Goal: Task Accomplishment & Management: Manage account settings

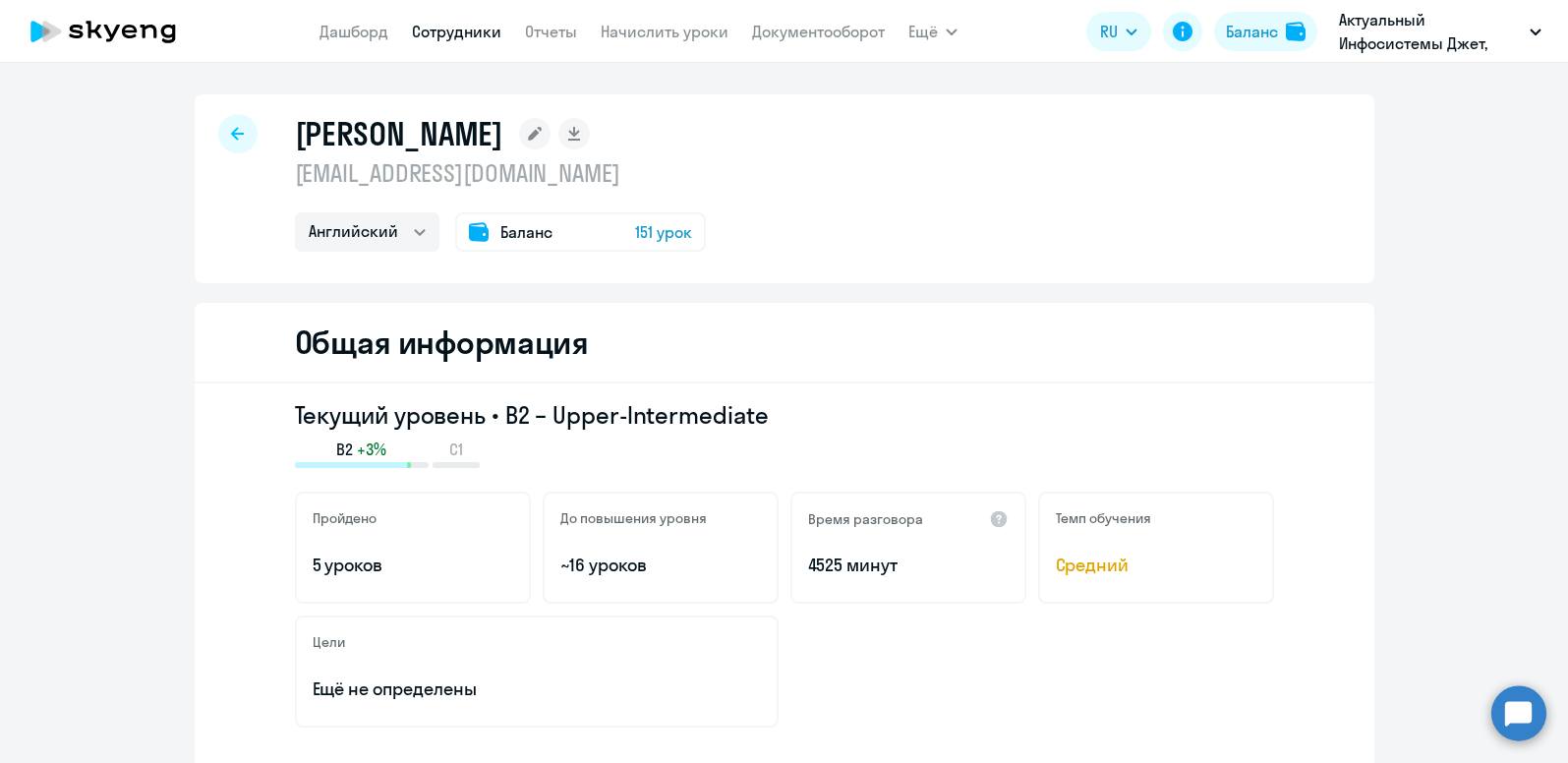
select select "english"
click at [462, 28] on link "Сотрудники" at bounding box center [457, 32] width 89 height 20
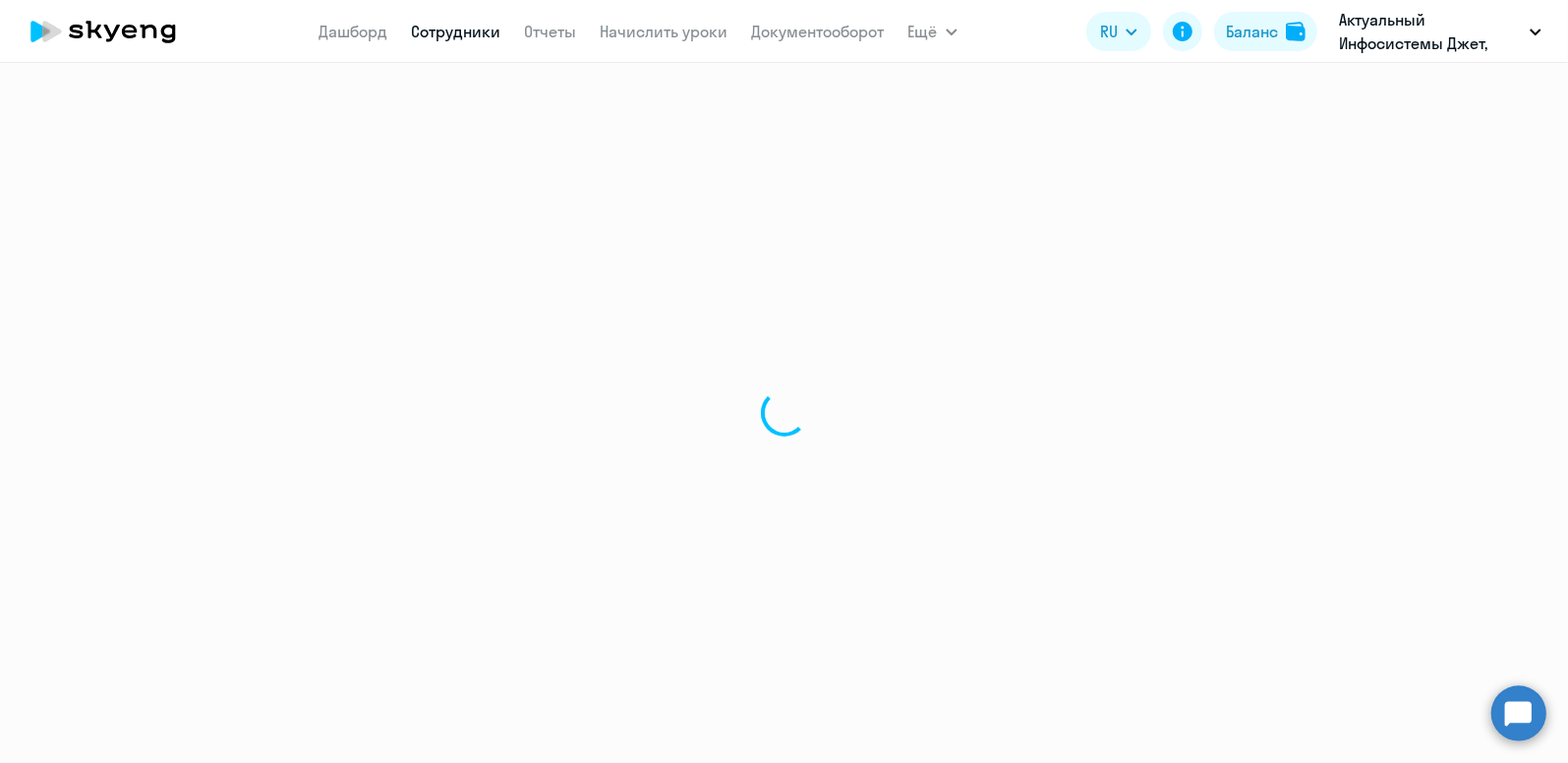
select select "30"
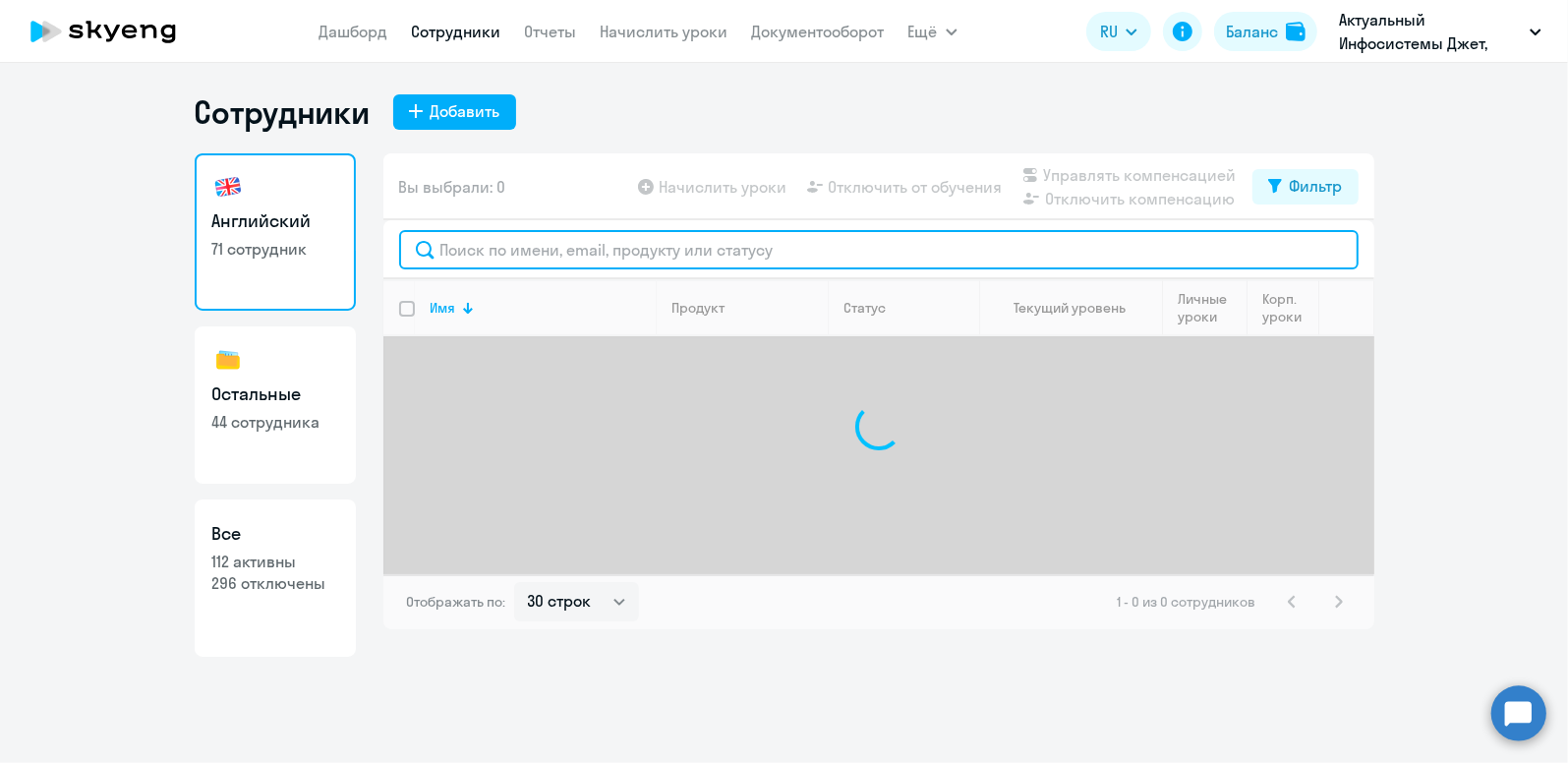
click at [461, 240] on input "text" at bounding box center [878, 250] width 960 height 40
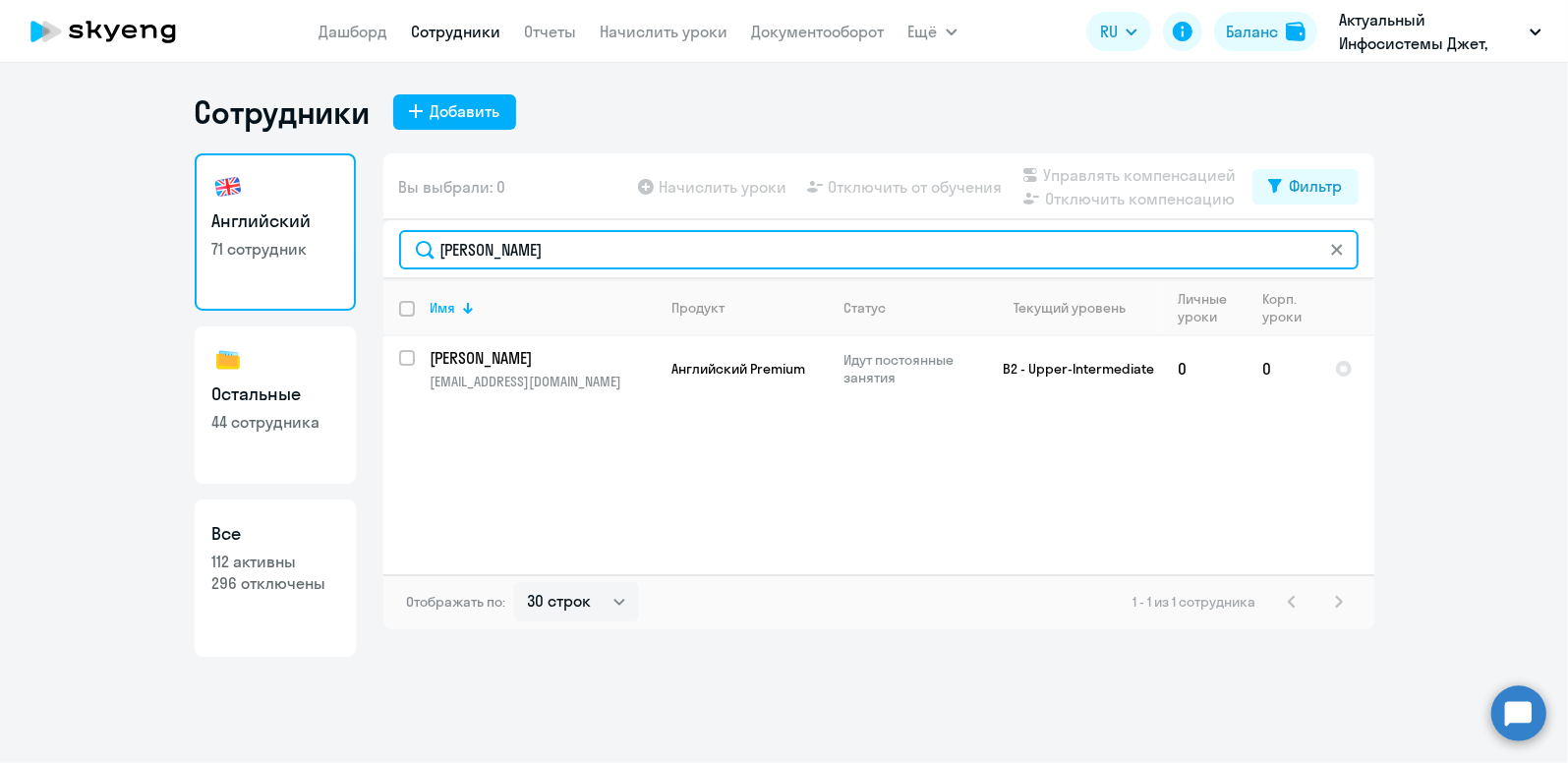
drag, startPoint x: 533, startPoint y: 244, endPoint x: 33, endPoint y: 234, distance: 500.1
click at [33, 234] on ng-component "Сотрудники Добавить Английский 71 сотрудник Остальные 44 сотрудника Все 112 акт…" at bounding box center [784, 374] width 1568 height 564
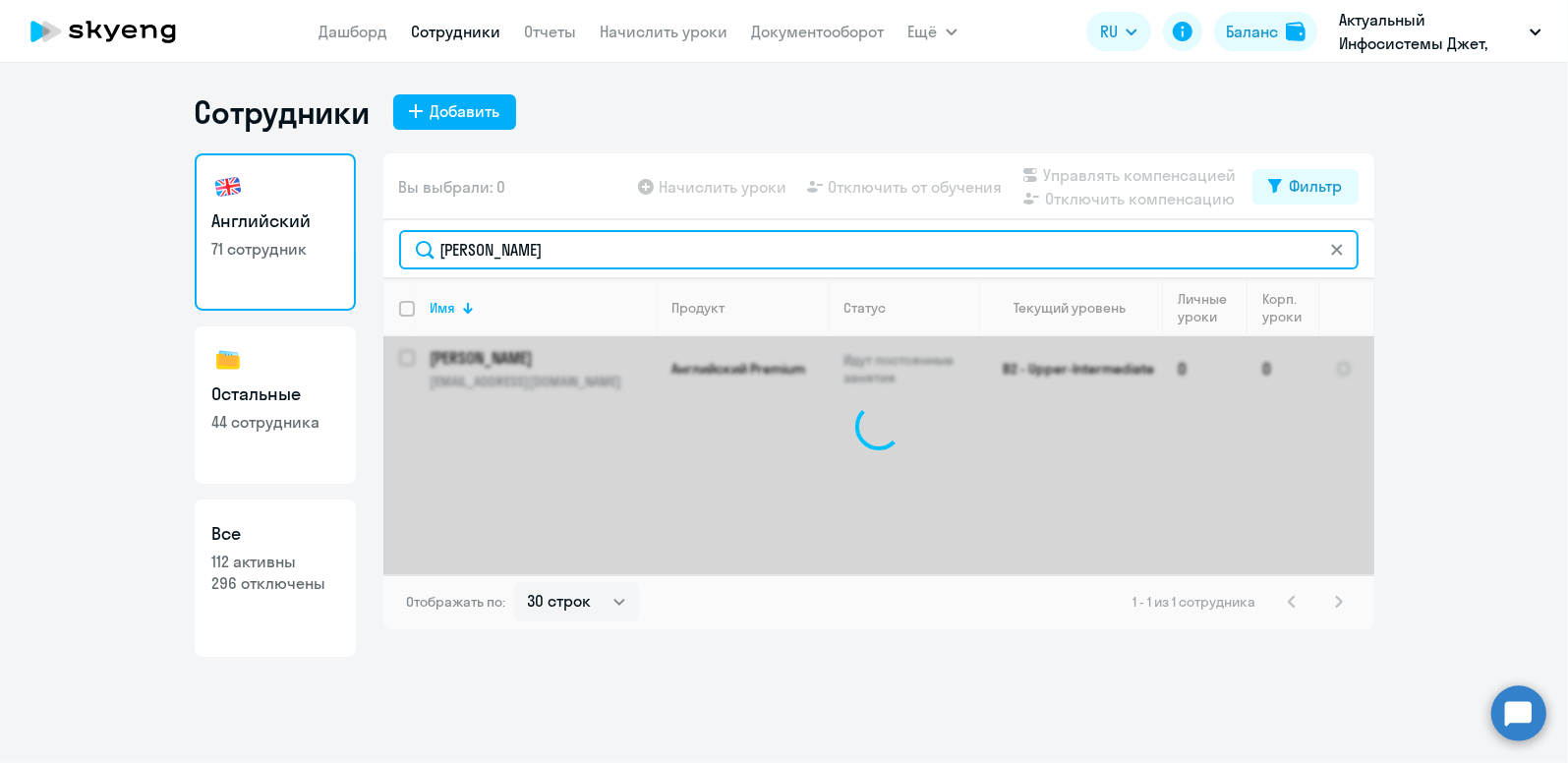
type input "[PERSON_NAME]"
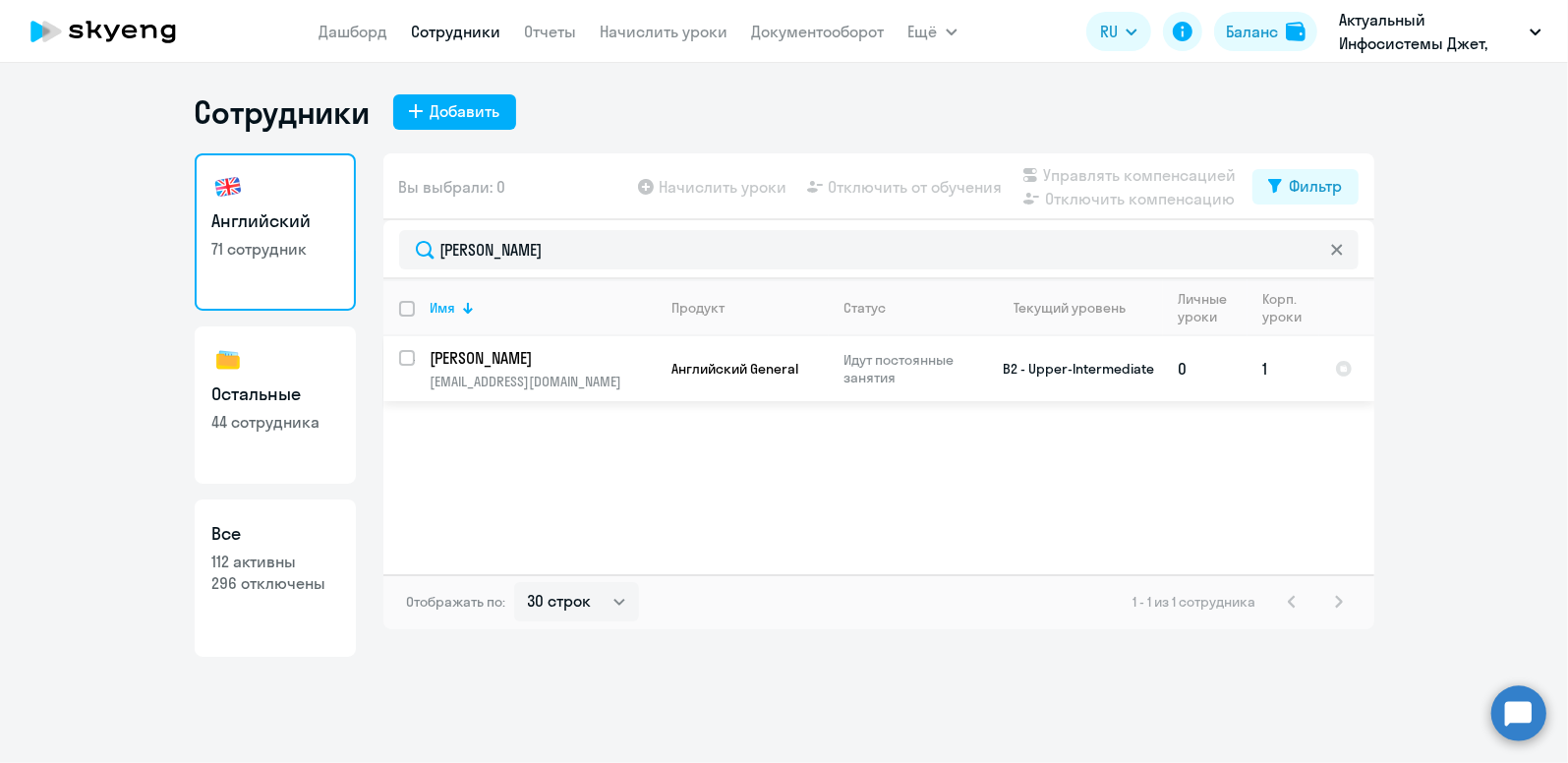
click at [517, 361] on p "[PERSON_NAME]" at bounding box center [542, 358] width 222 height 22
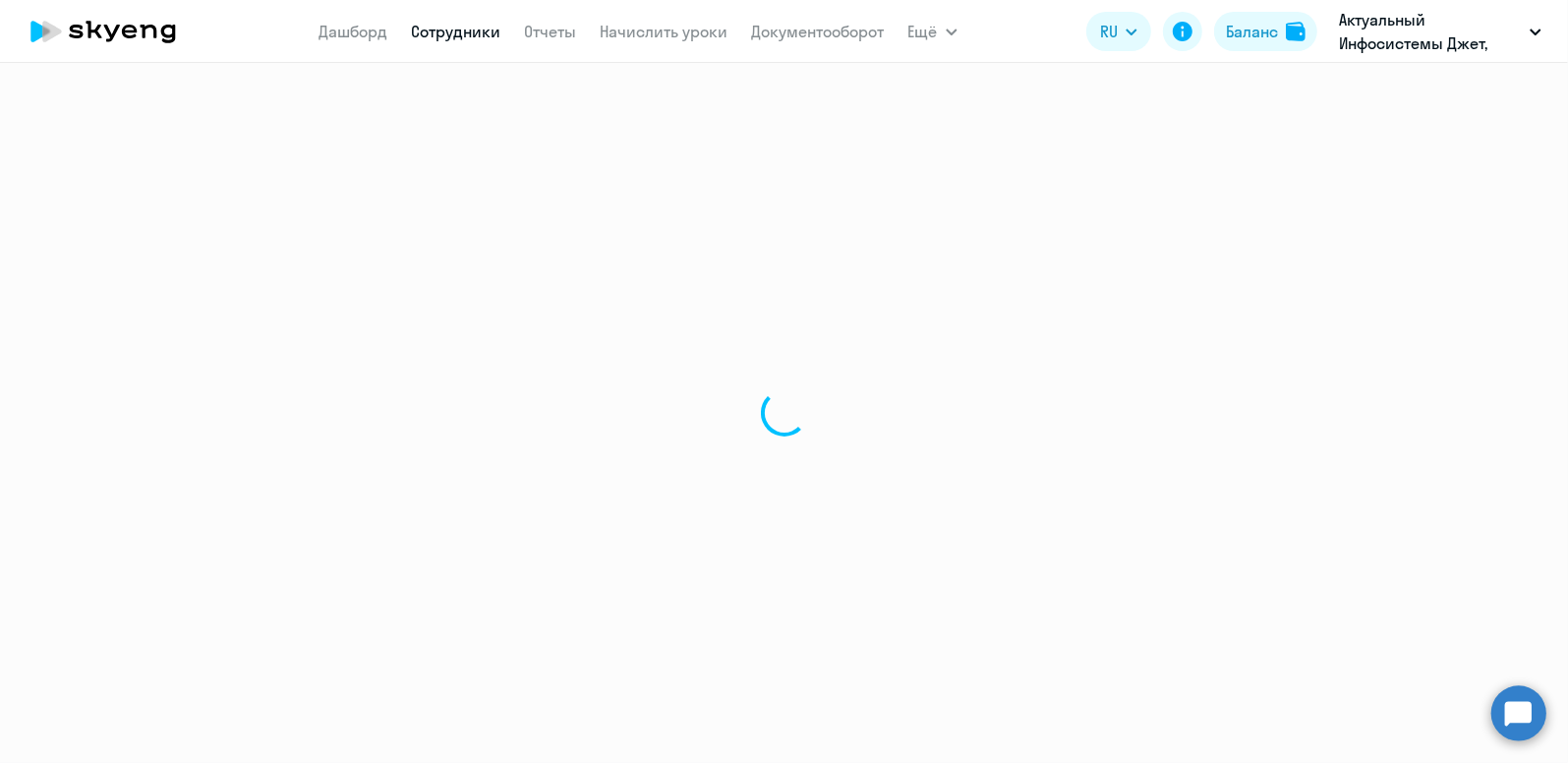
select select "english"
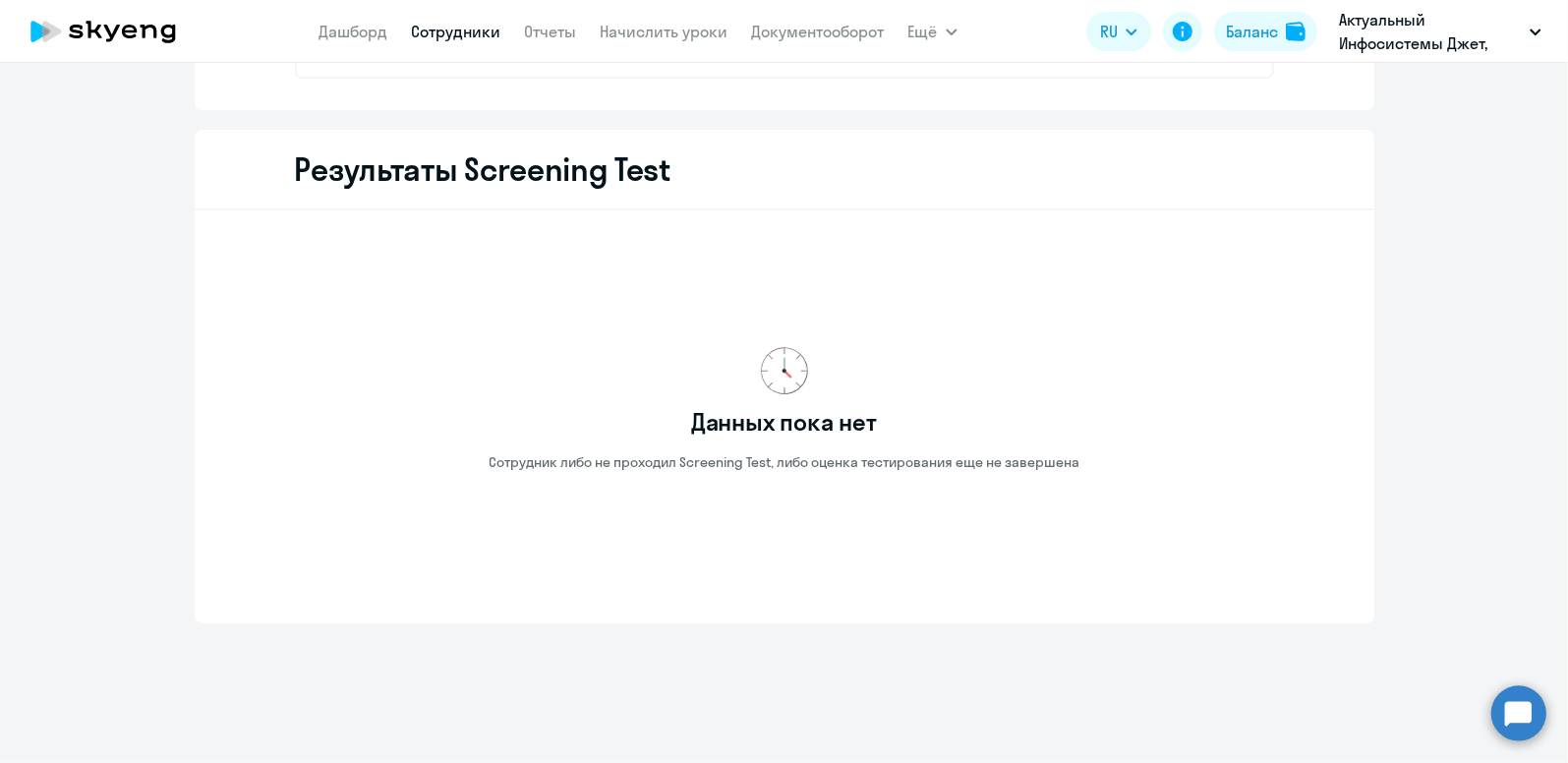
scroll to position [2504, 0]
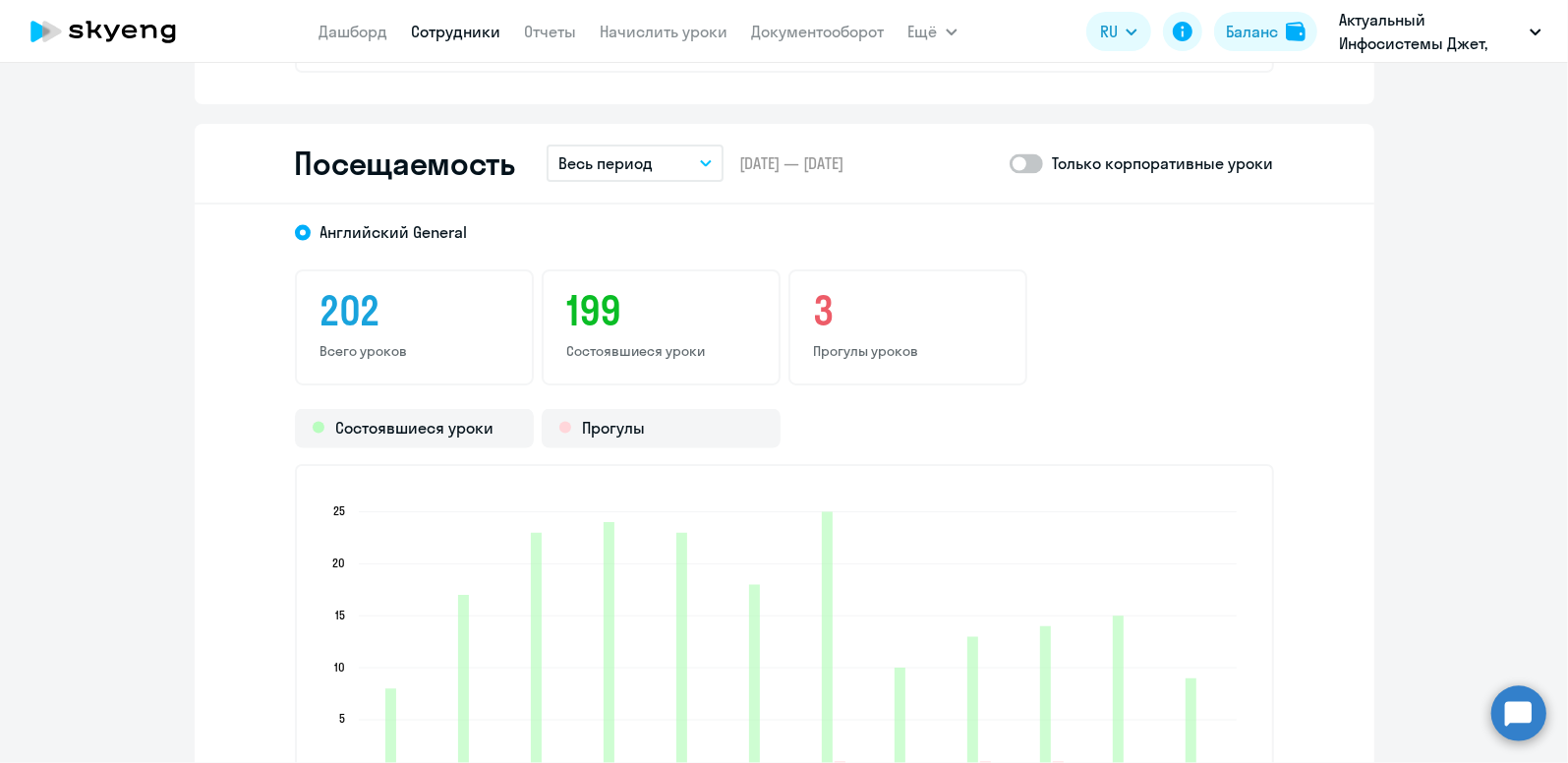
click at [700, 160] on icon "button" at bounding box center [706, 163] width 12 height 7
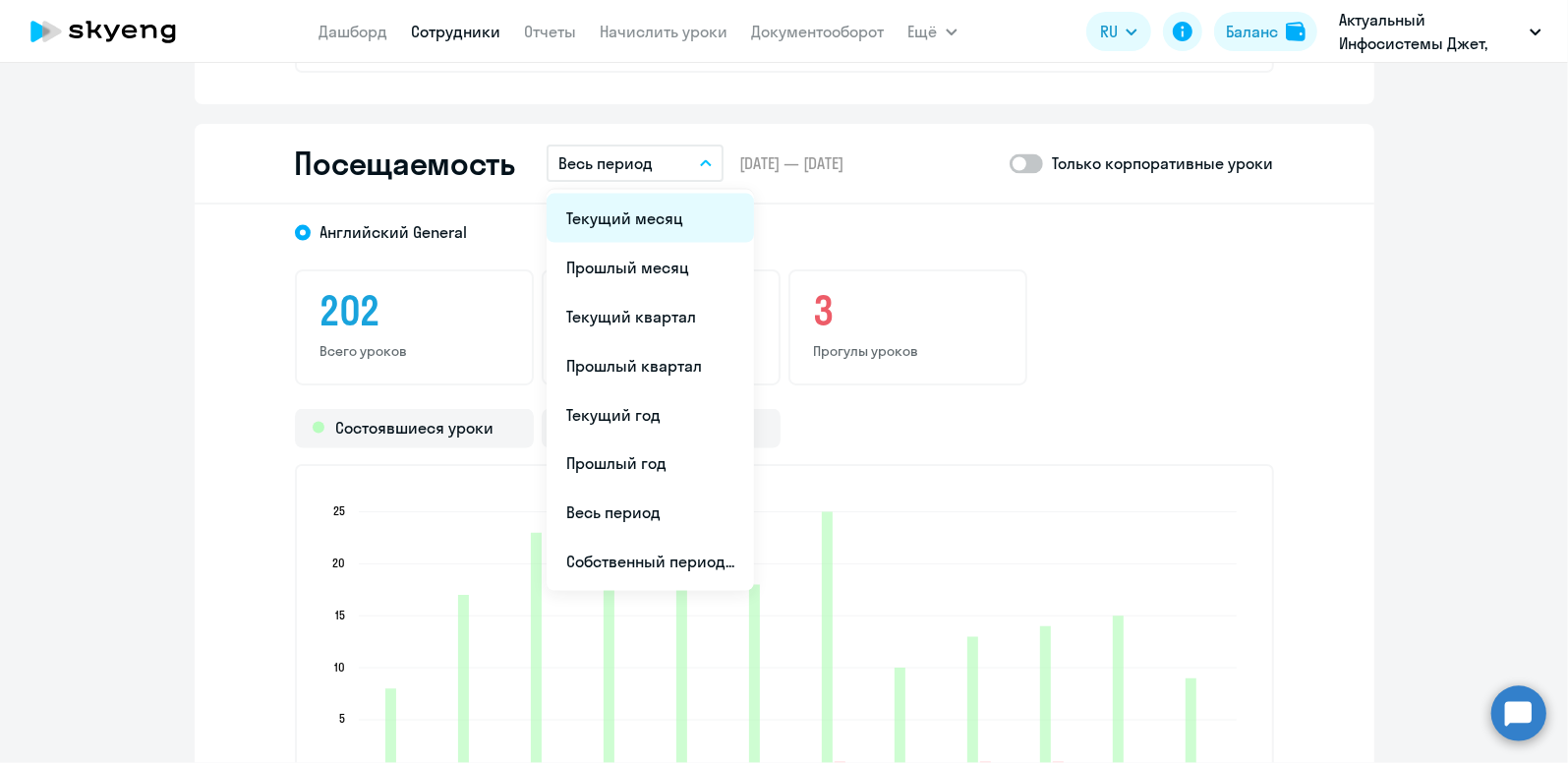
click at [684, 215] on li "Текущий месяц" at bounding box center [650, 218] width 207 height 50
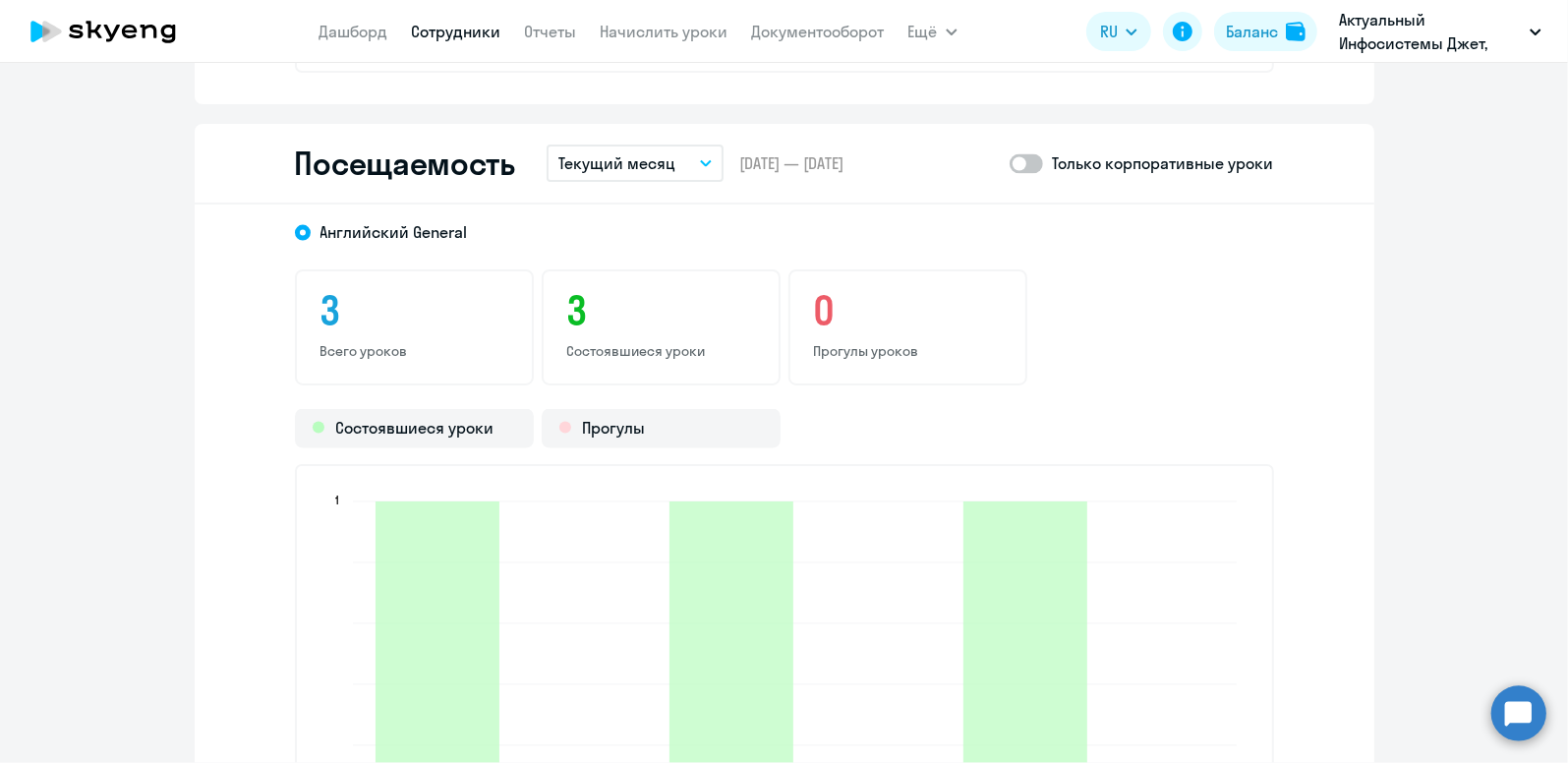
click at [695, 165] on button "Текущий месяц" at bounding box center [635, 164] width 177 height 38
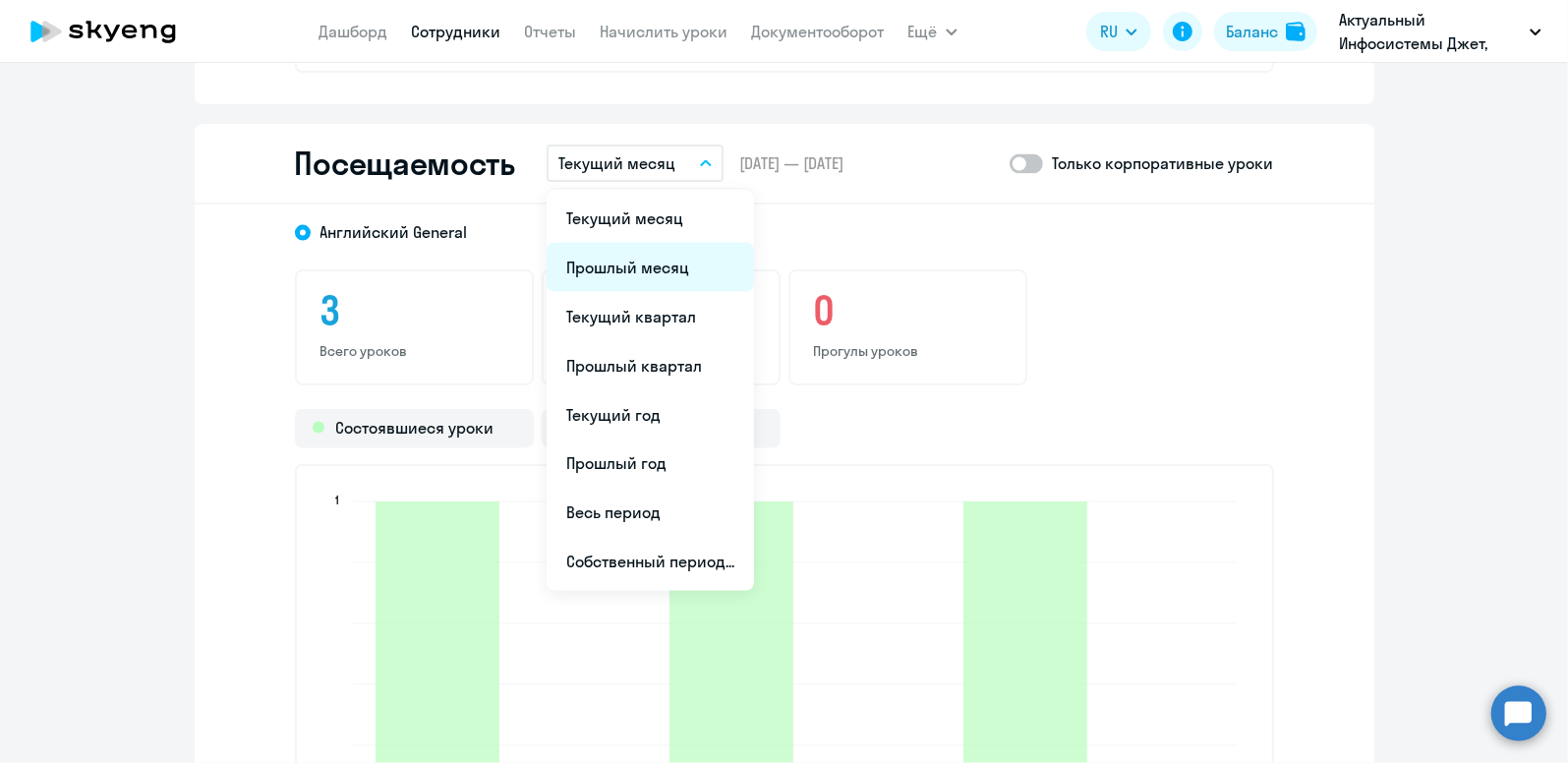
click at [687, 257] on li "Прошлый месяц" at bounding box center [650, 268] width 207 height 50
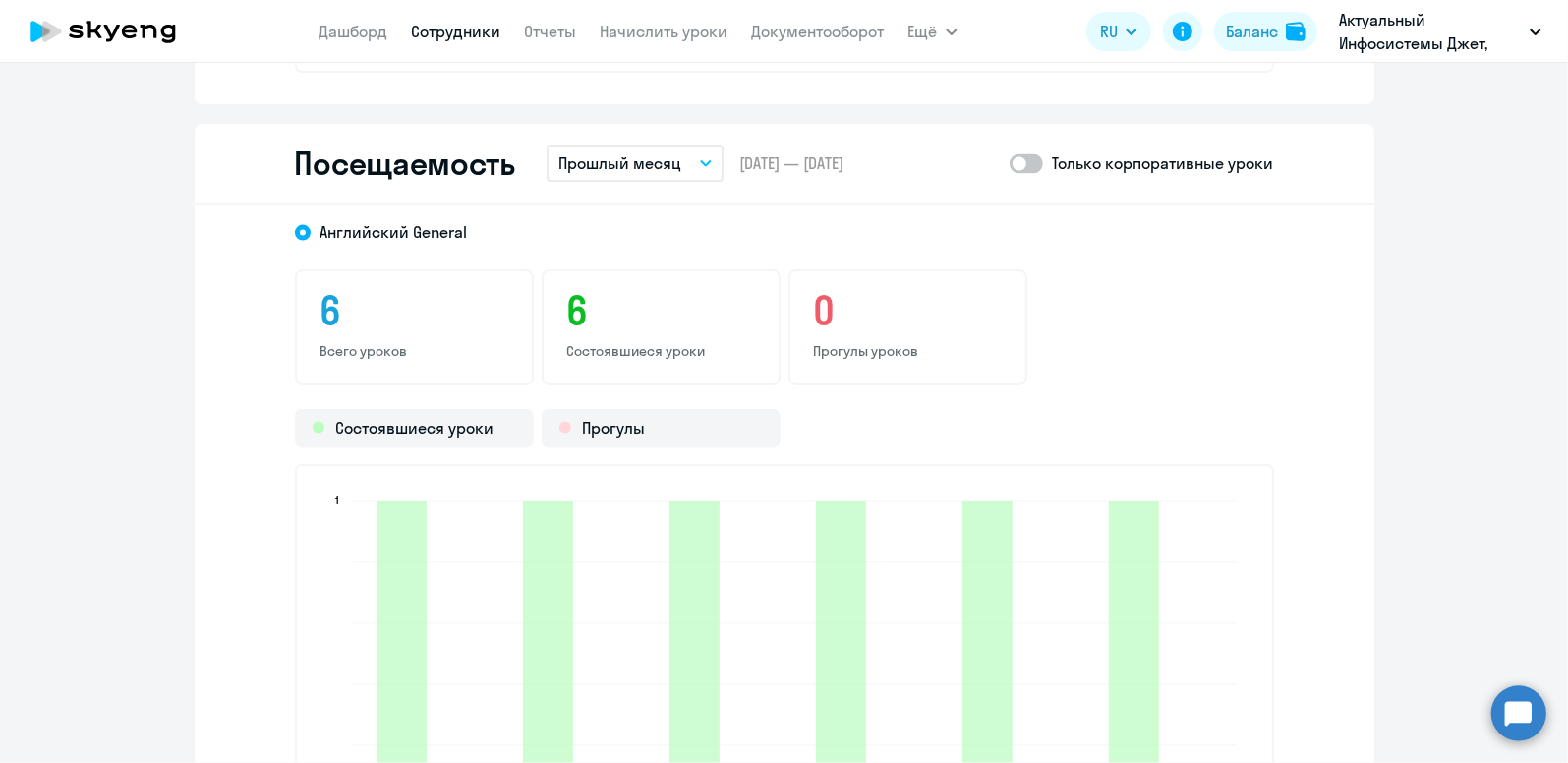
click at [716, 204] on div "[DEMOGRAPHIC_DATA] General 6 Всего уроков 6 Состоявшиеся уроки 0 Прогулы уроков…" at bounding box center [784, 550] width 1179 height 692
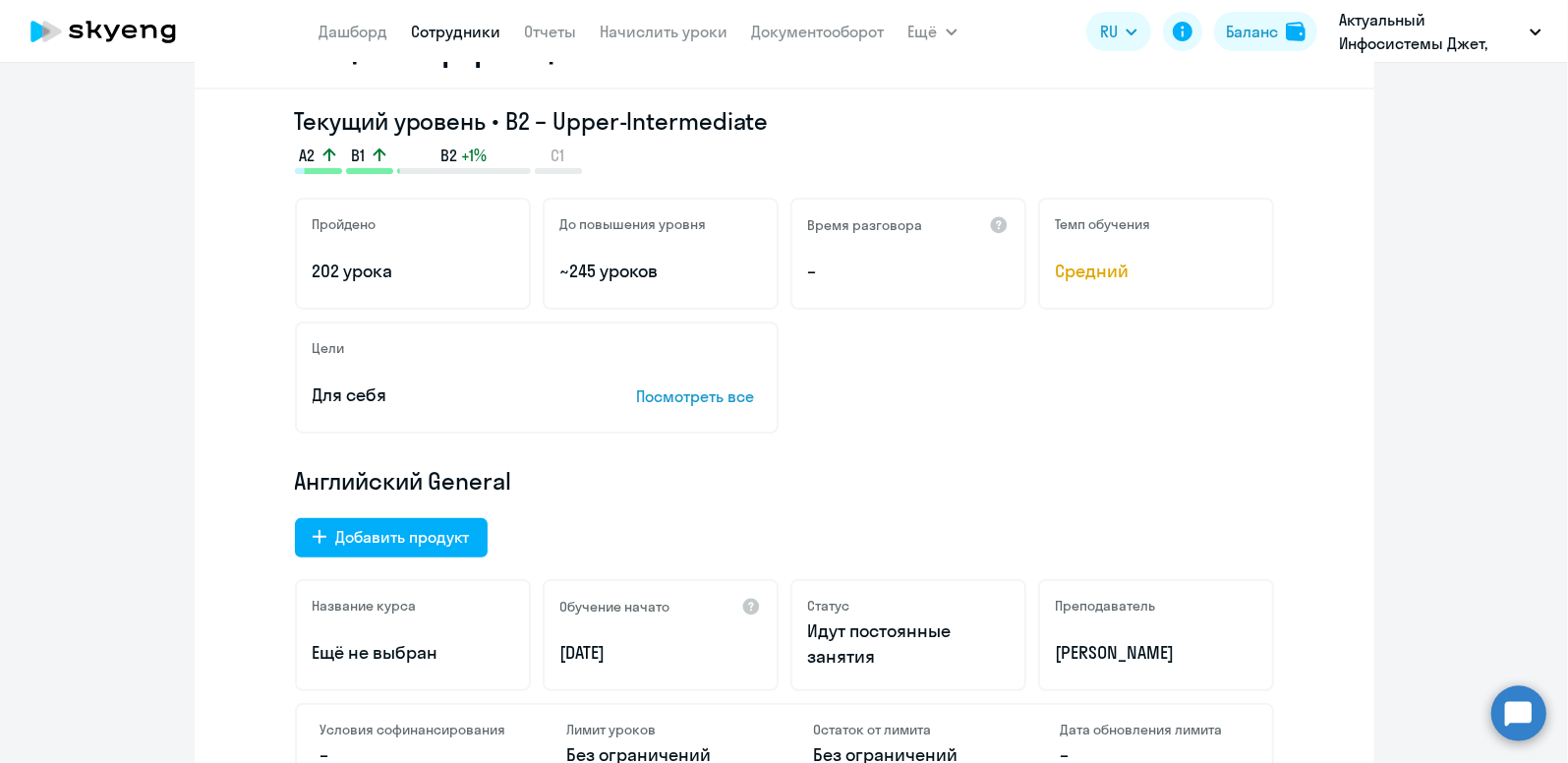
scroll to position [0, 0]
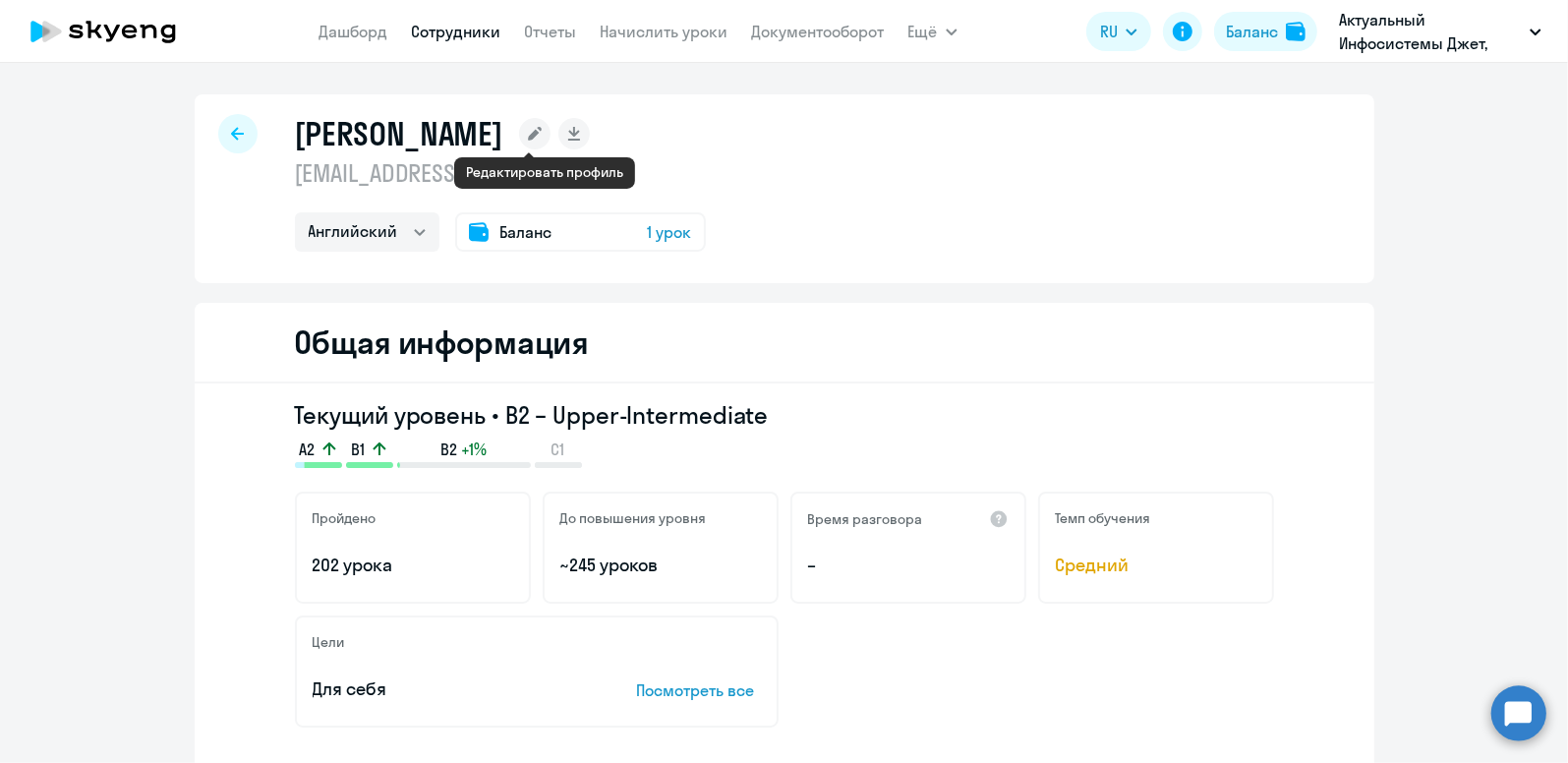
click at [533, 143] on rect at bounding box center [535, 134] width 32 height 32
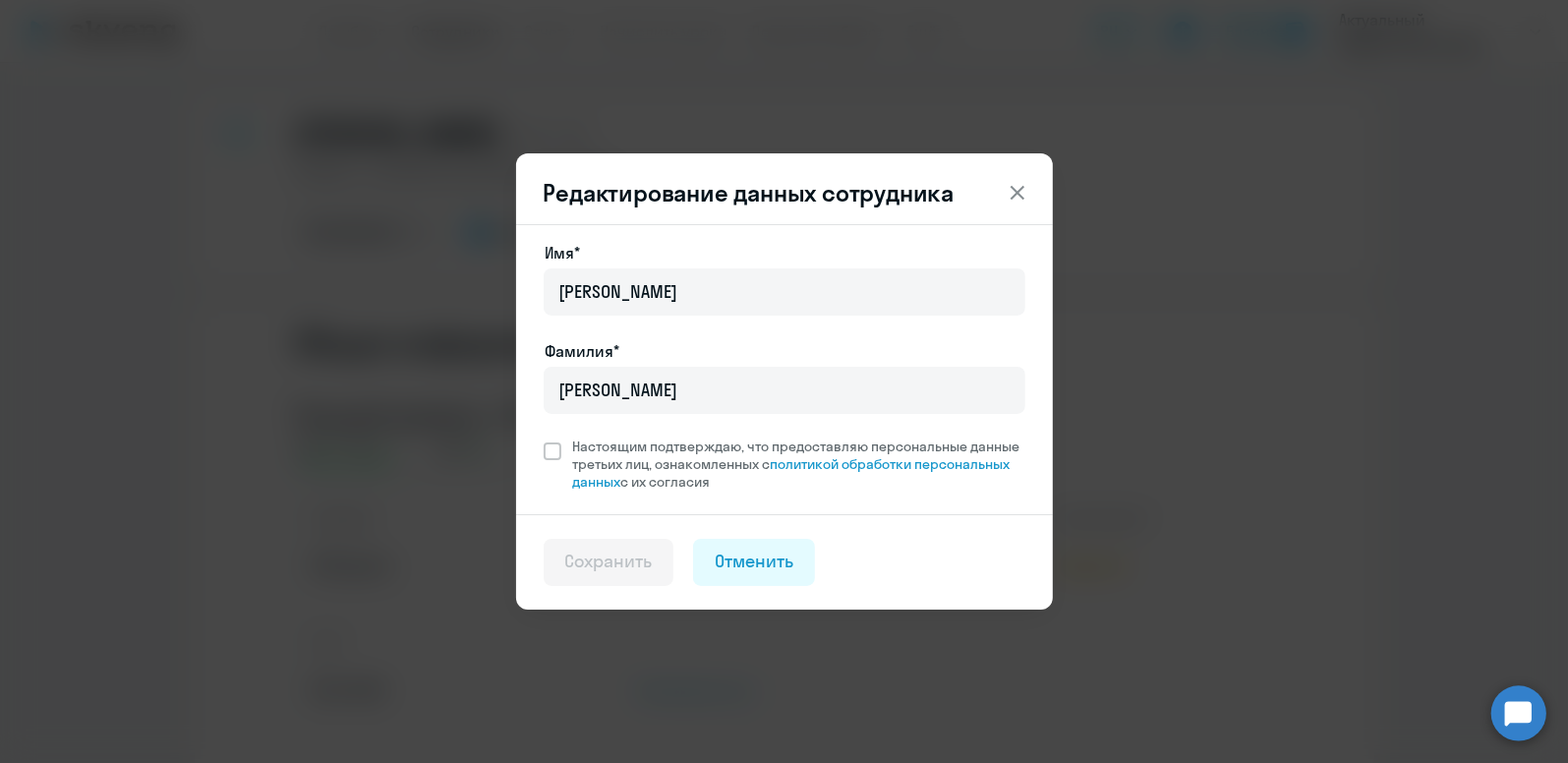
drag, startPoint x: 1013, startPoint y: 187, endPoint x: 1009, endPoint y: 204, distance: 17.5
click at [1011, 188] on icon at bounding box center [1017, 192] width 24 height 24
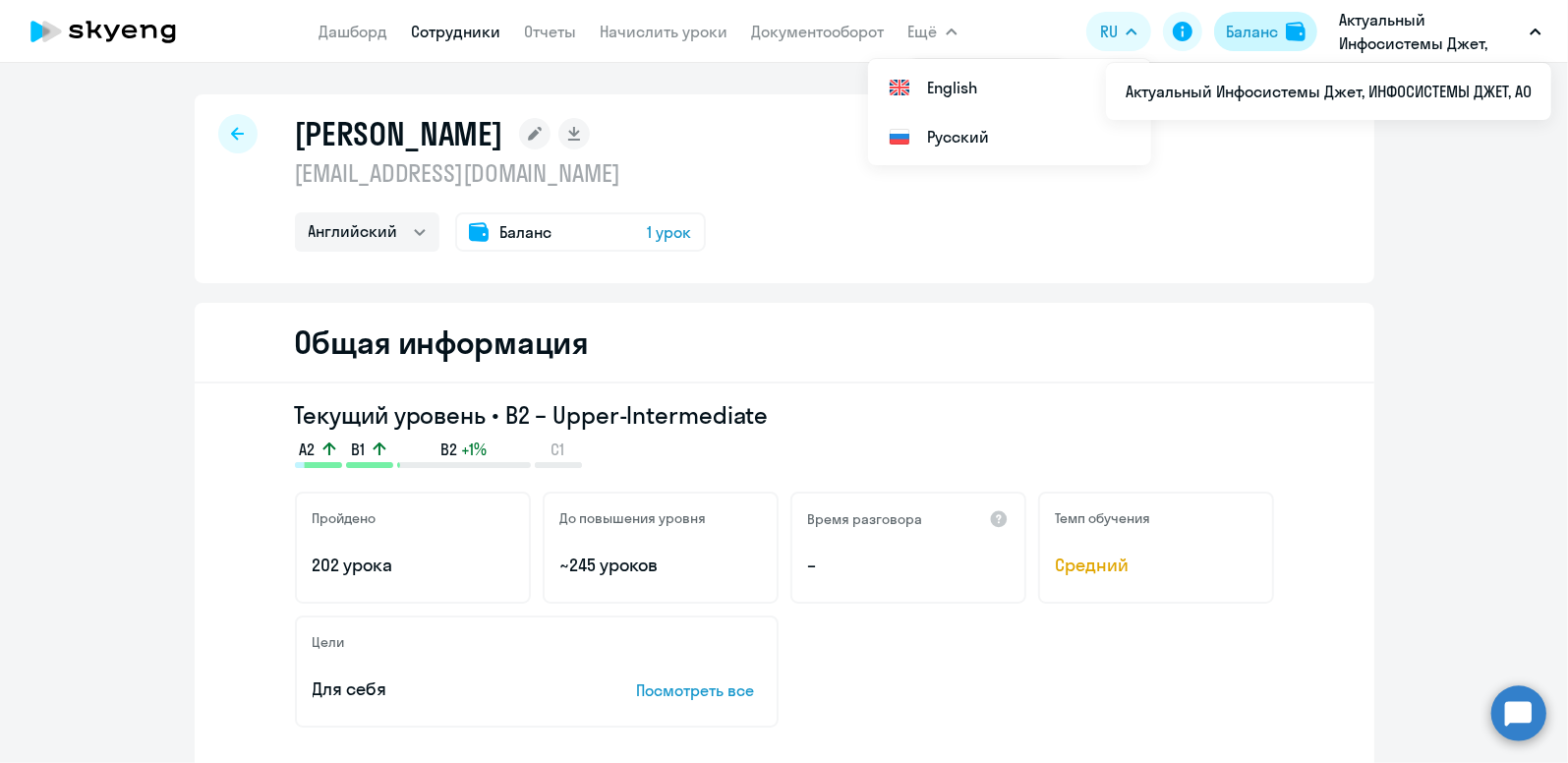
click at [1238, 21] on div "Баланс" at bounding box center [1251, 32] width 52 height 24
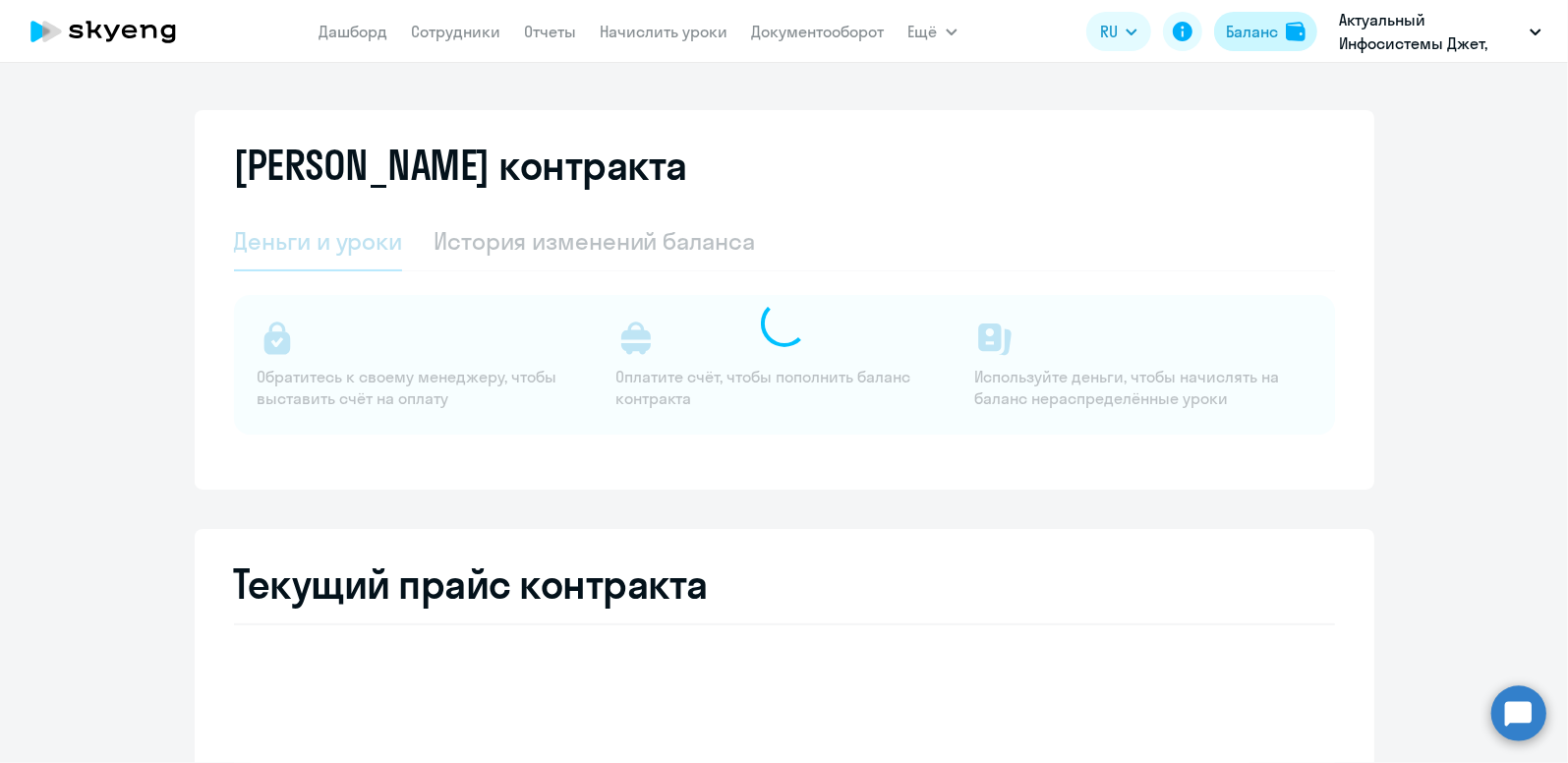
select select "english_adult_not_native_speaker"
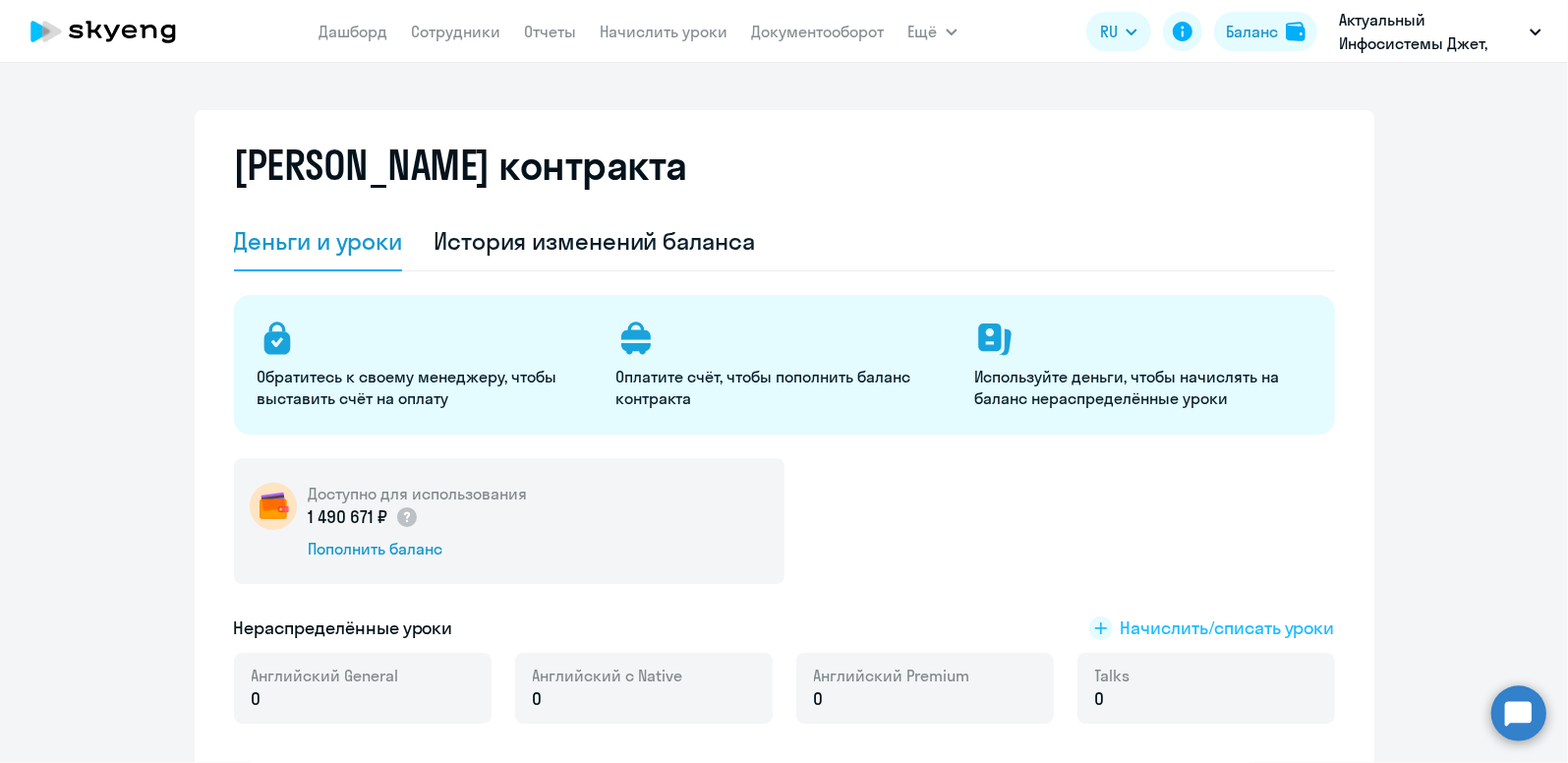
click at [1178, 627] on span "Начислить/списать уроки" at bounding box center [1228, 628] width 214 height 26
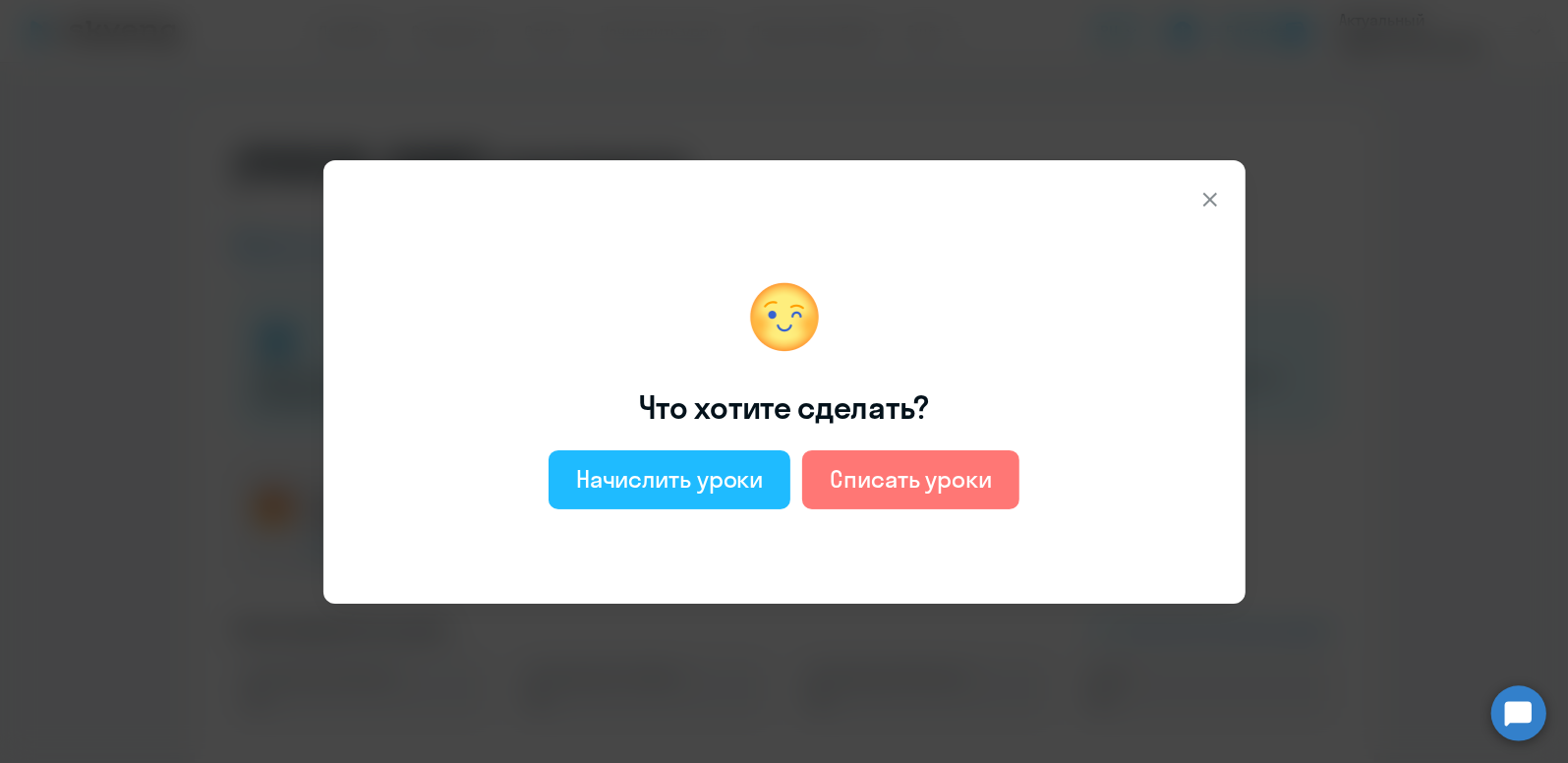
click at [736, 487] on div "Начислить уроки" at bounding box center [669, 478] width 188 height 32
select select "english_adult_not_native_speaker"
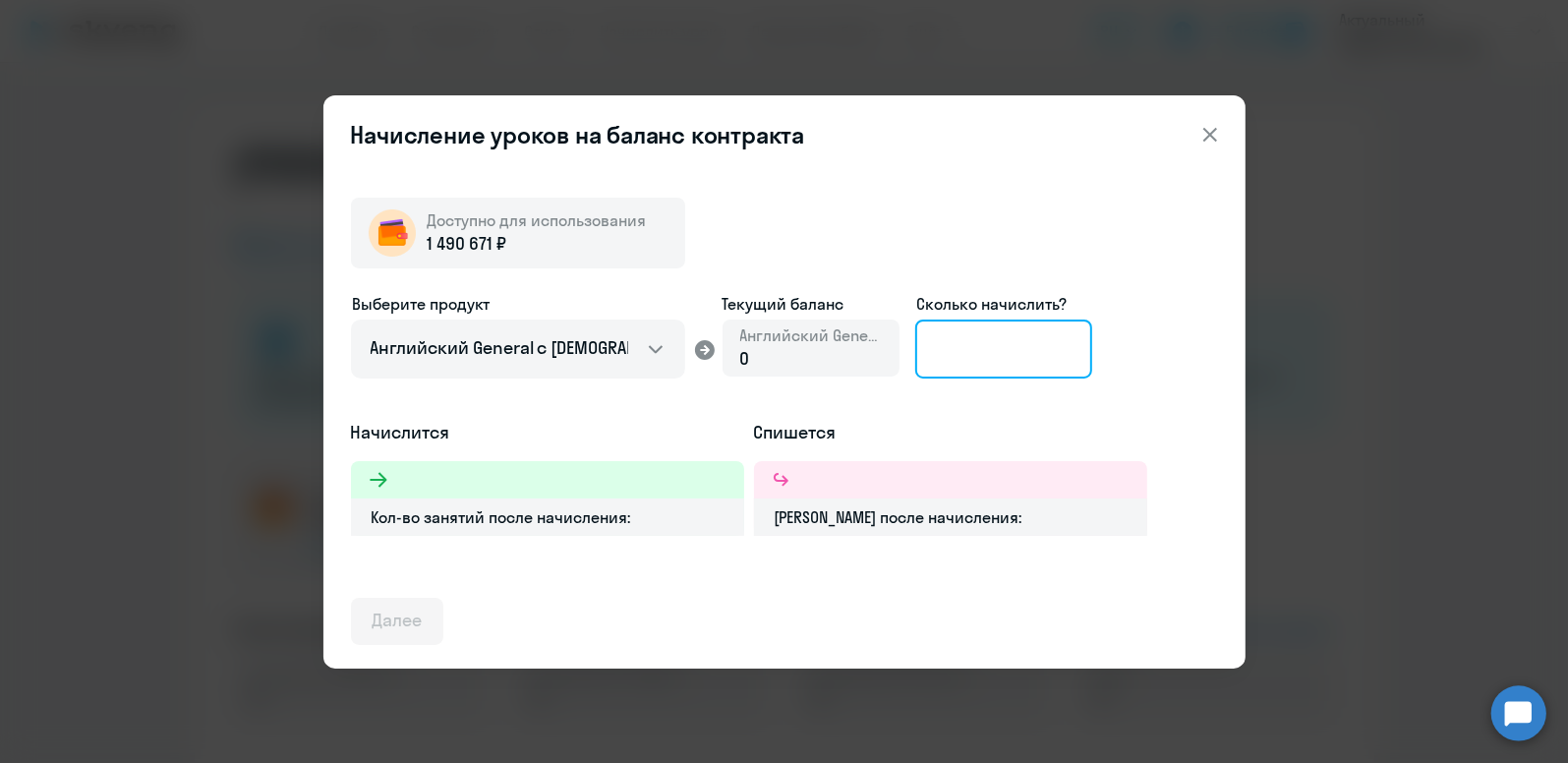
click at [1003, 360] on input at bounding box center [1003, 348] width 177 height 59
type input "38"
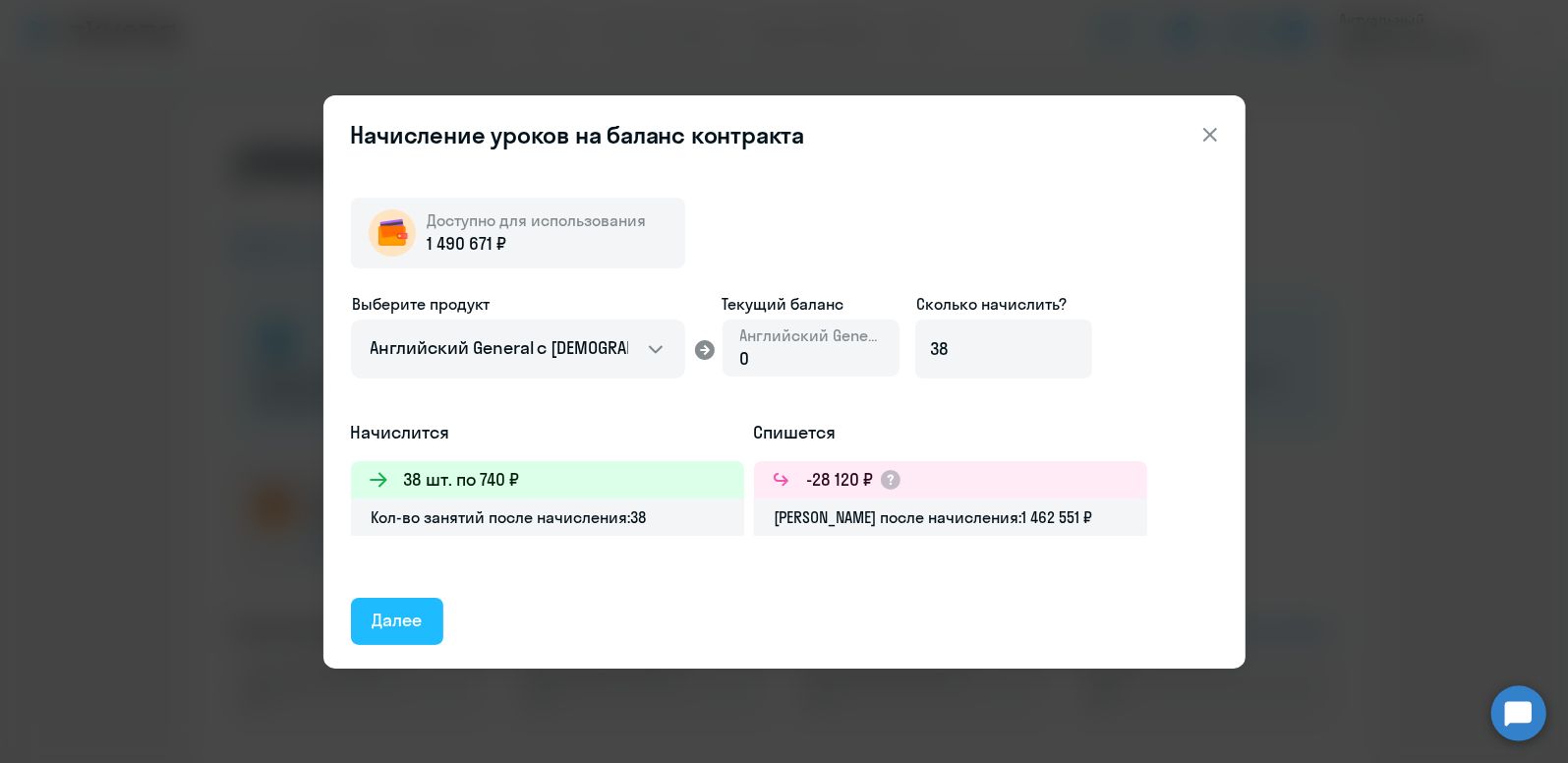
click at [425, 623] on button "Далее" at bounding box center [398, 621] width 93 height 48
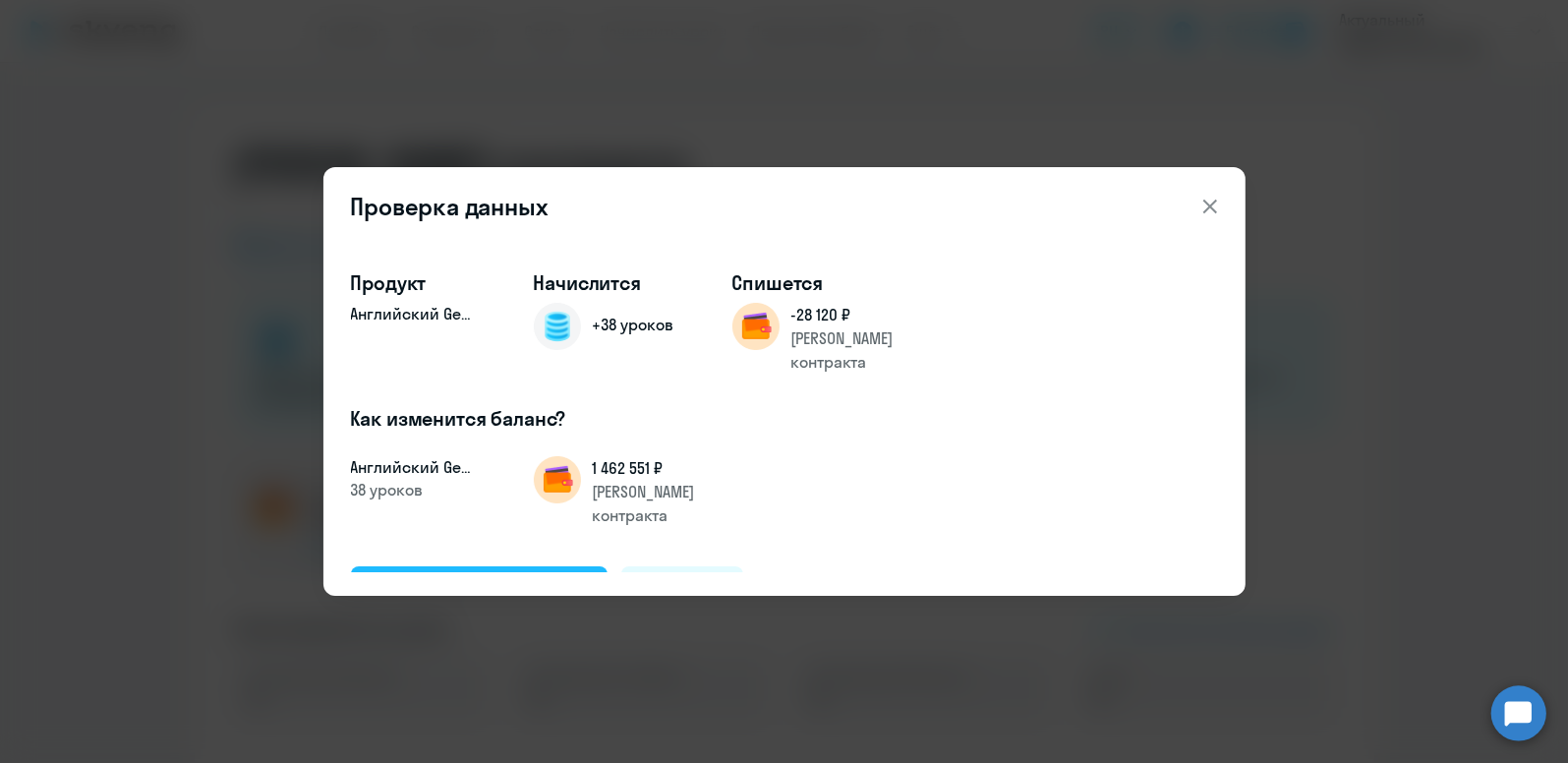
click at [469, 575] on div "Подтвердить и начислить" at bounding box center [479, 588] width 214 height 26
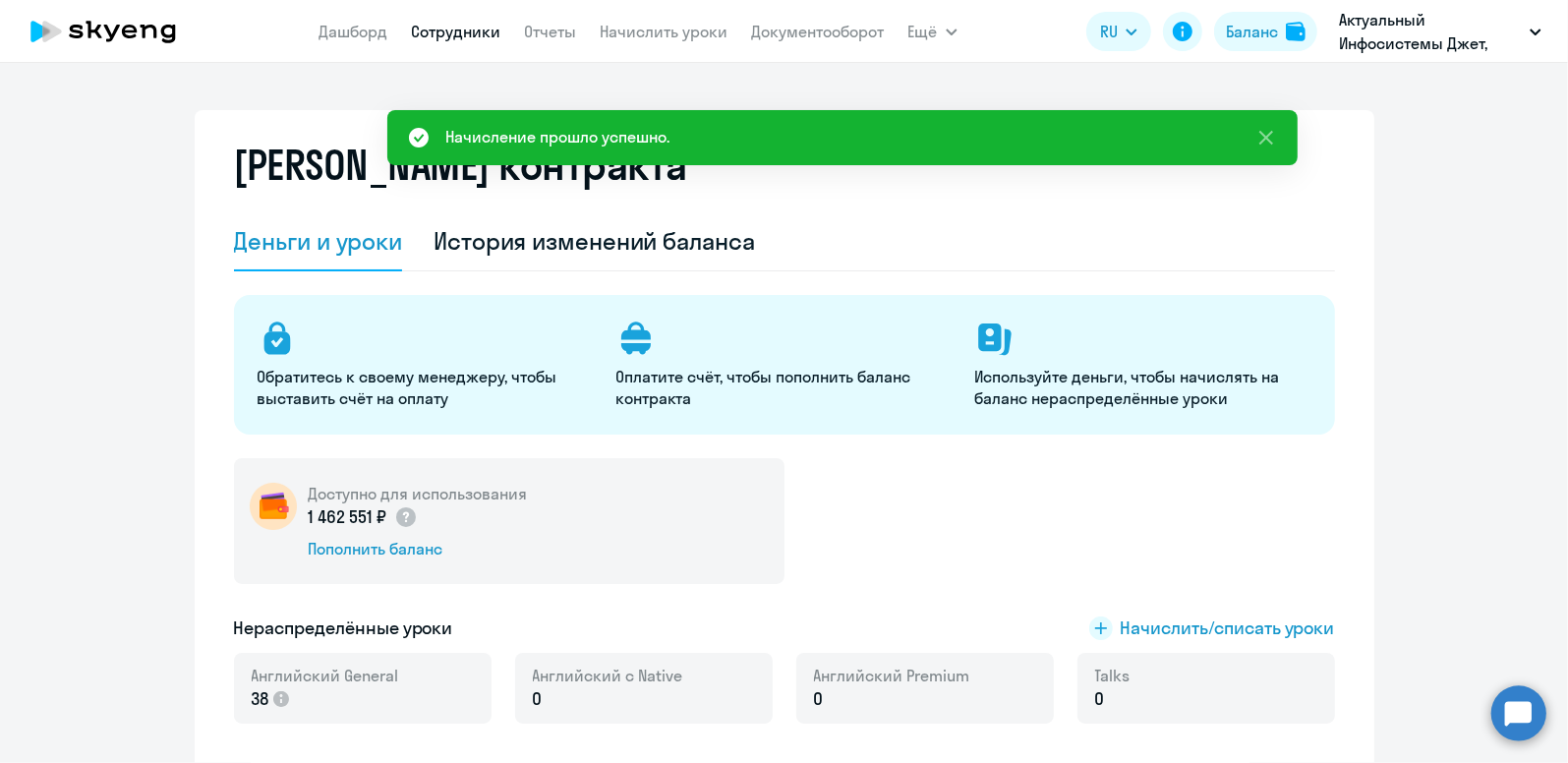
click at [454, 31] on link "Сотрудники" at bounding box center [457, 32] width 89 height 20
select select "30"
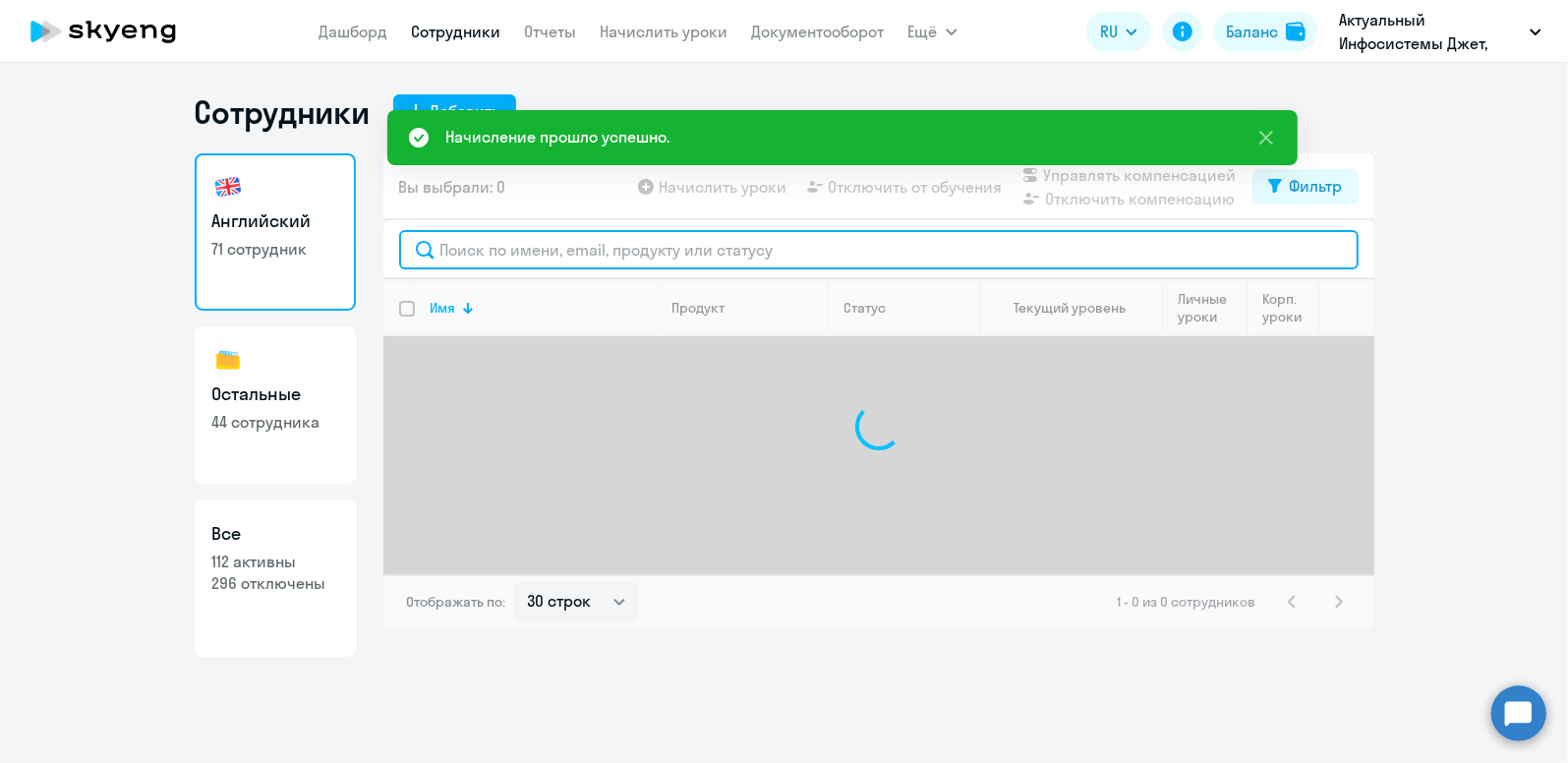
click at [449, 255] on input "text" at bounding box center [878, 250] width 960 height 40
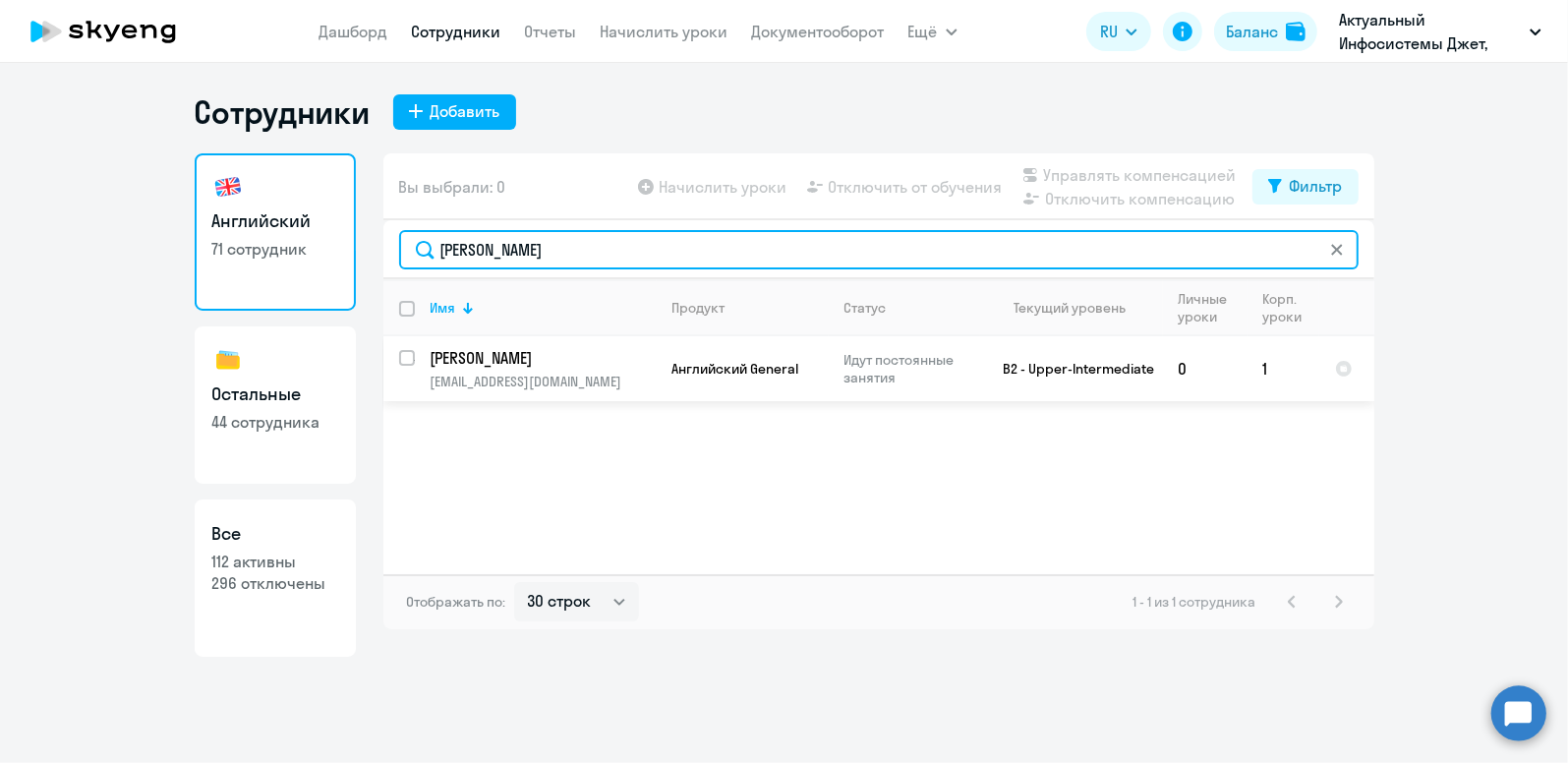
type input "[PERSON_NAME]"
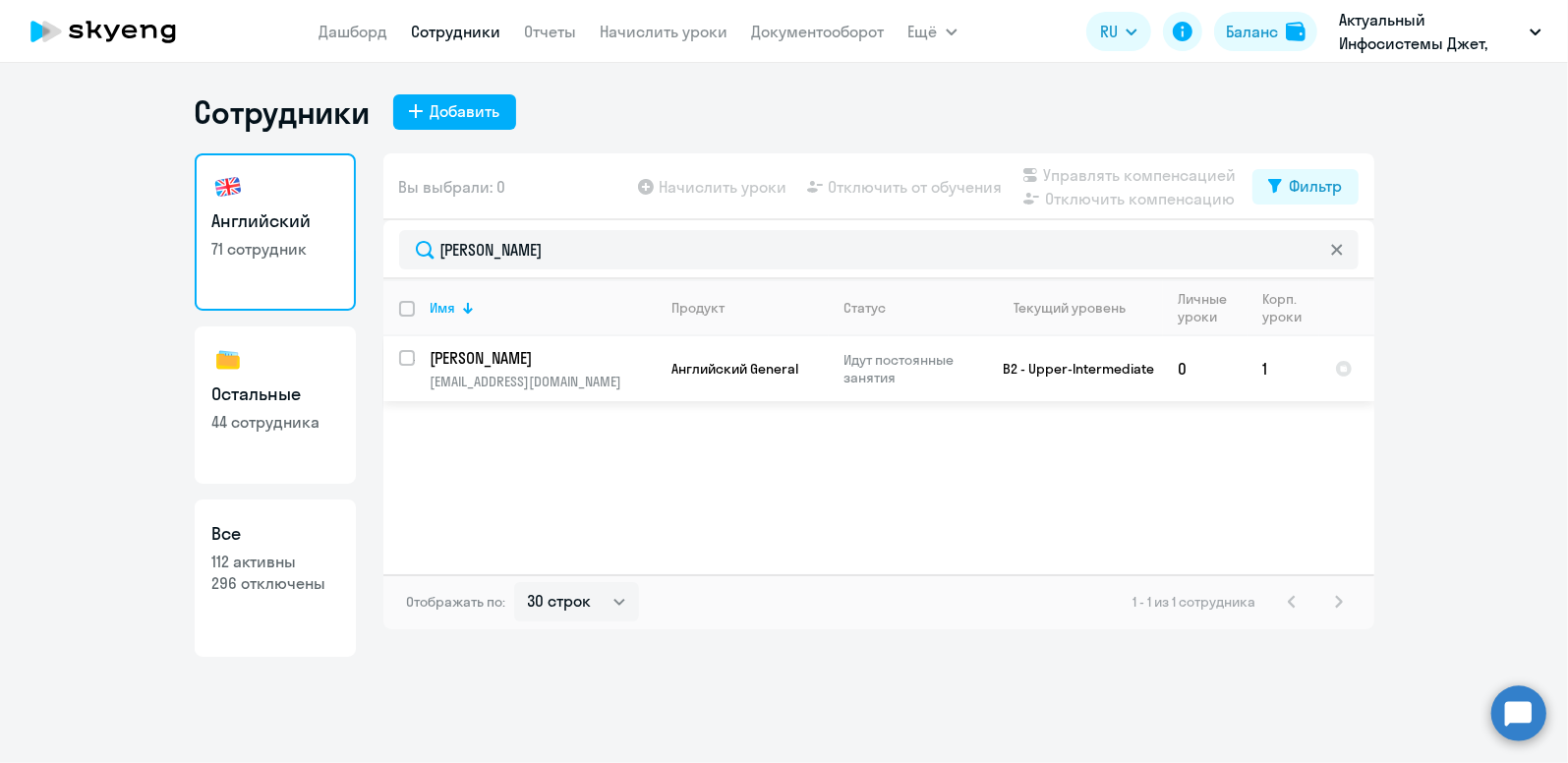
click at [549, 358] on p "[PERSON_NAME]" at bounding box center [542, 358] width 222 height 22
select select "english"
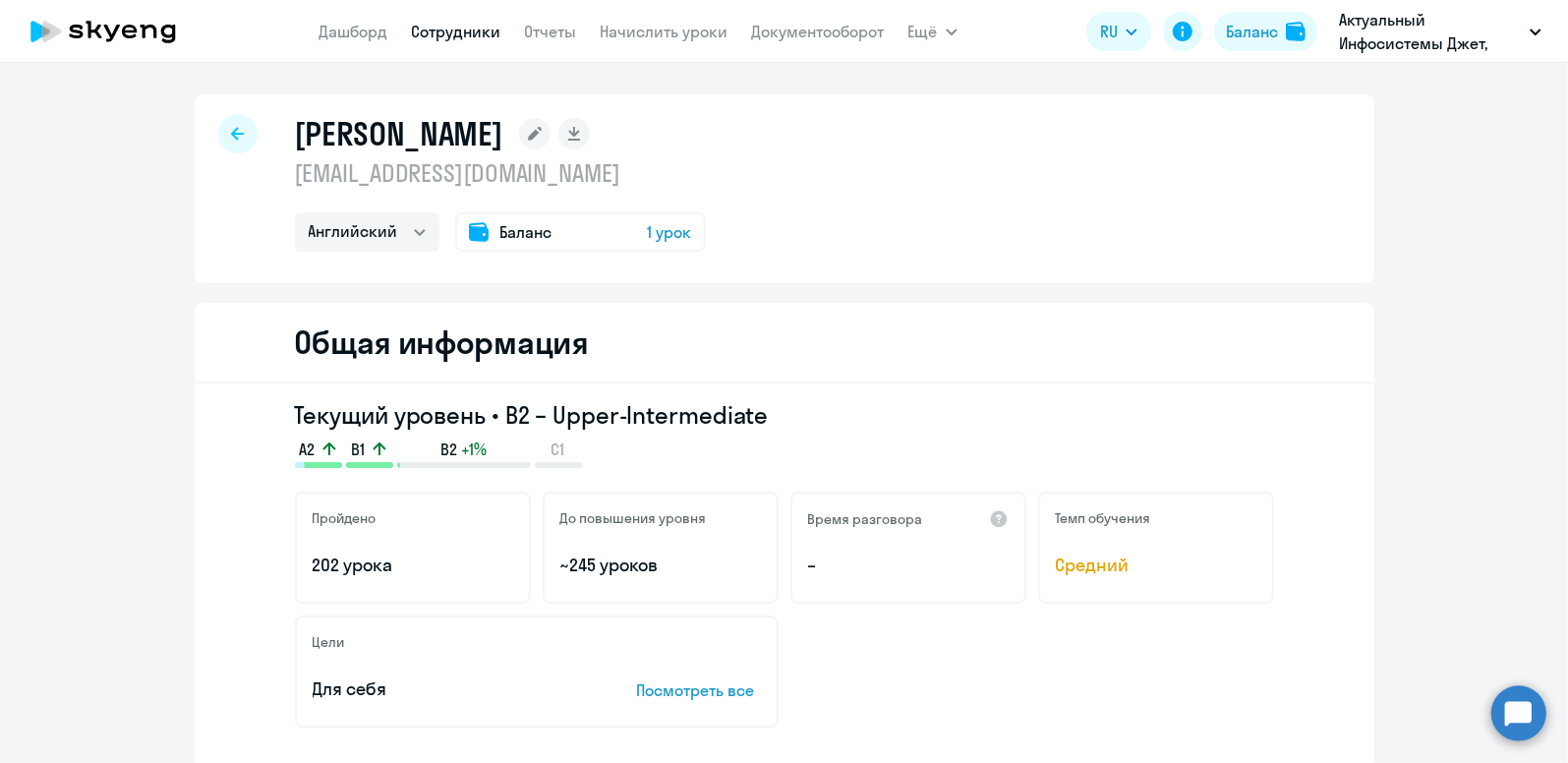
click at [528, 230] on span "Баланс" at bounding box center [526, 232] width 52 height 24
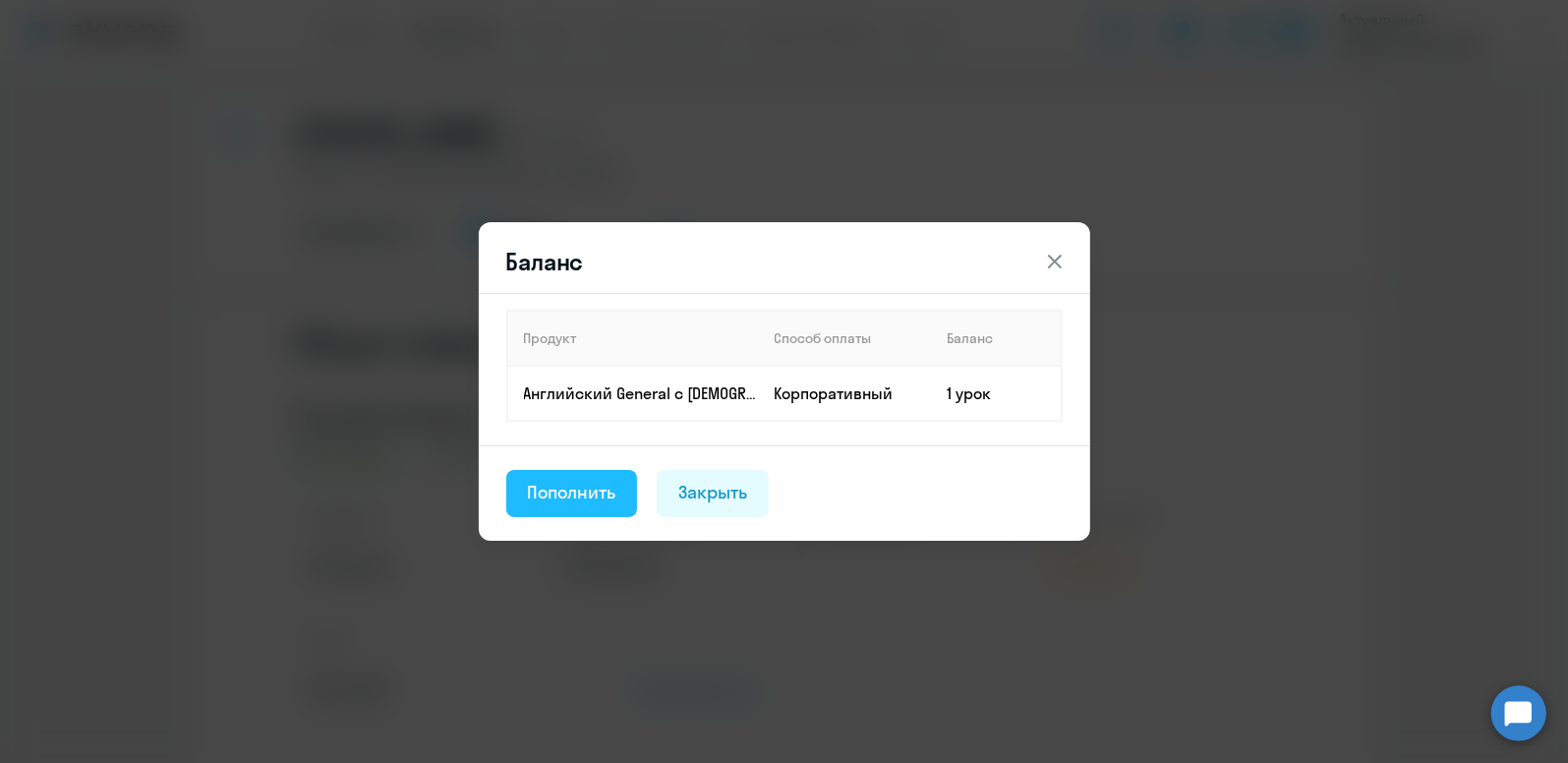
click at [597, 486] on div "Пополнить" at bounding box center [572, 492] width 88 height 26
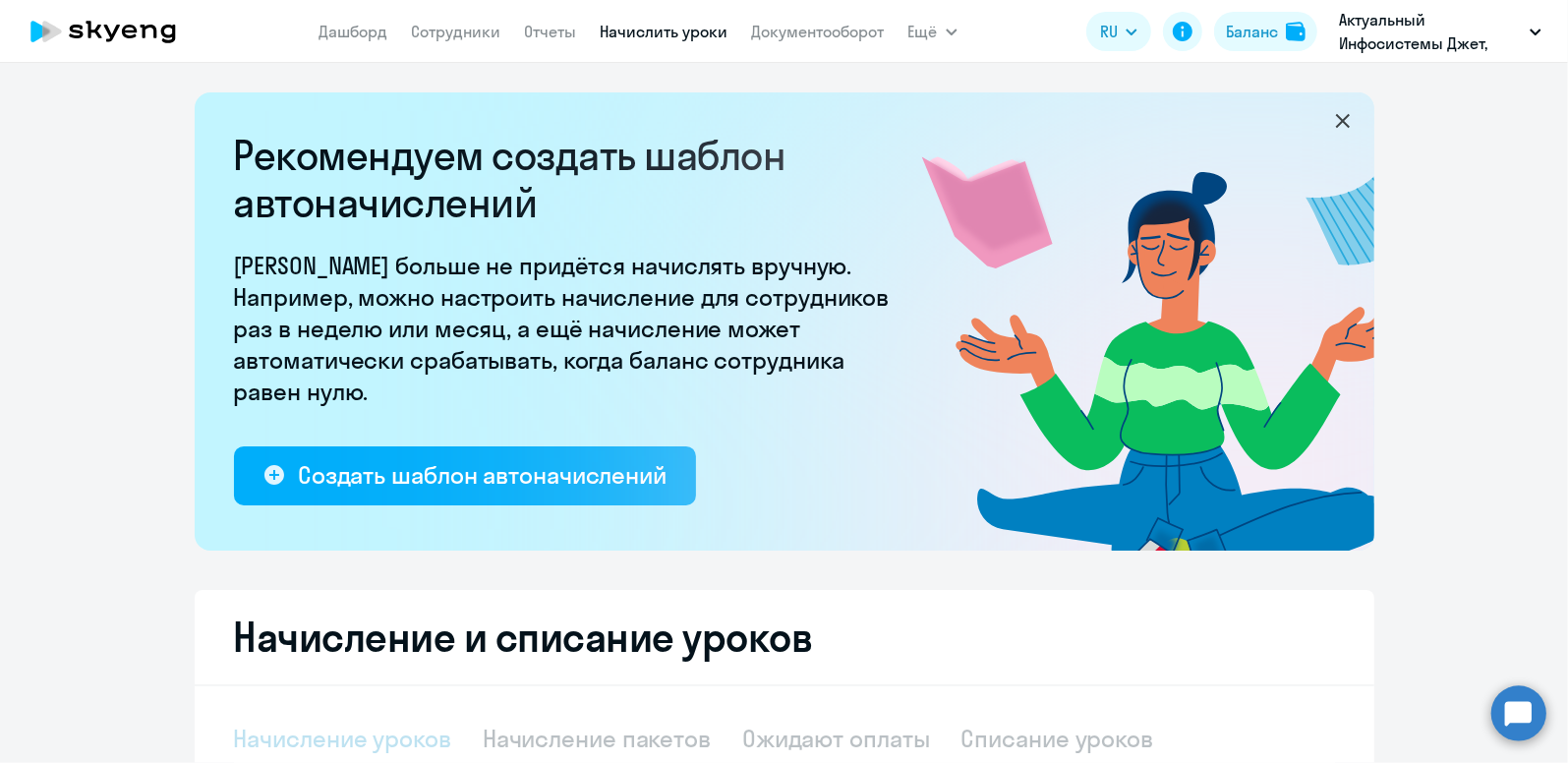
select select "10"
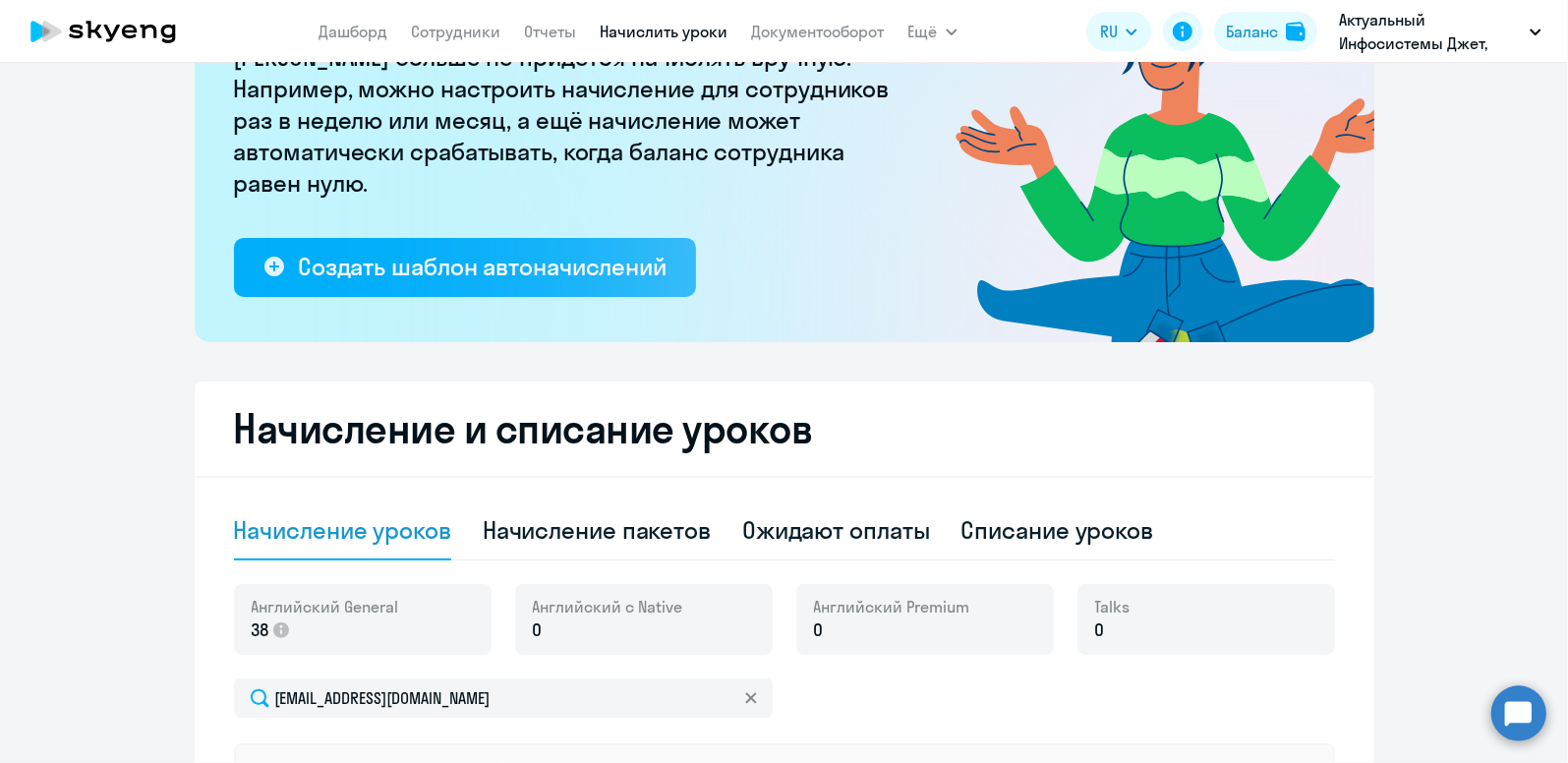
scroll to position [491, 0]
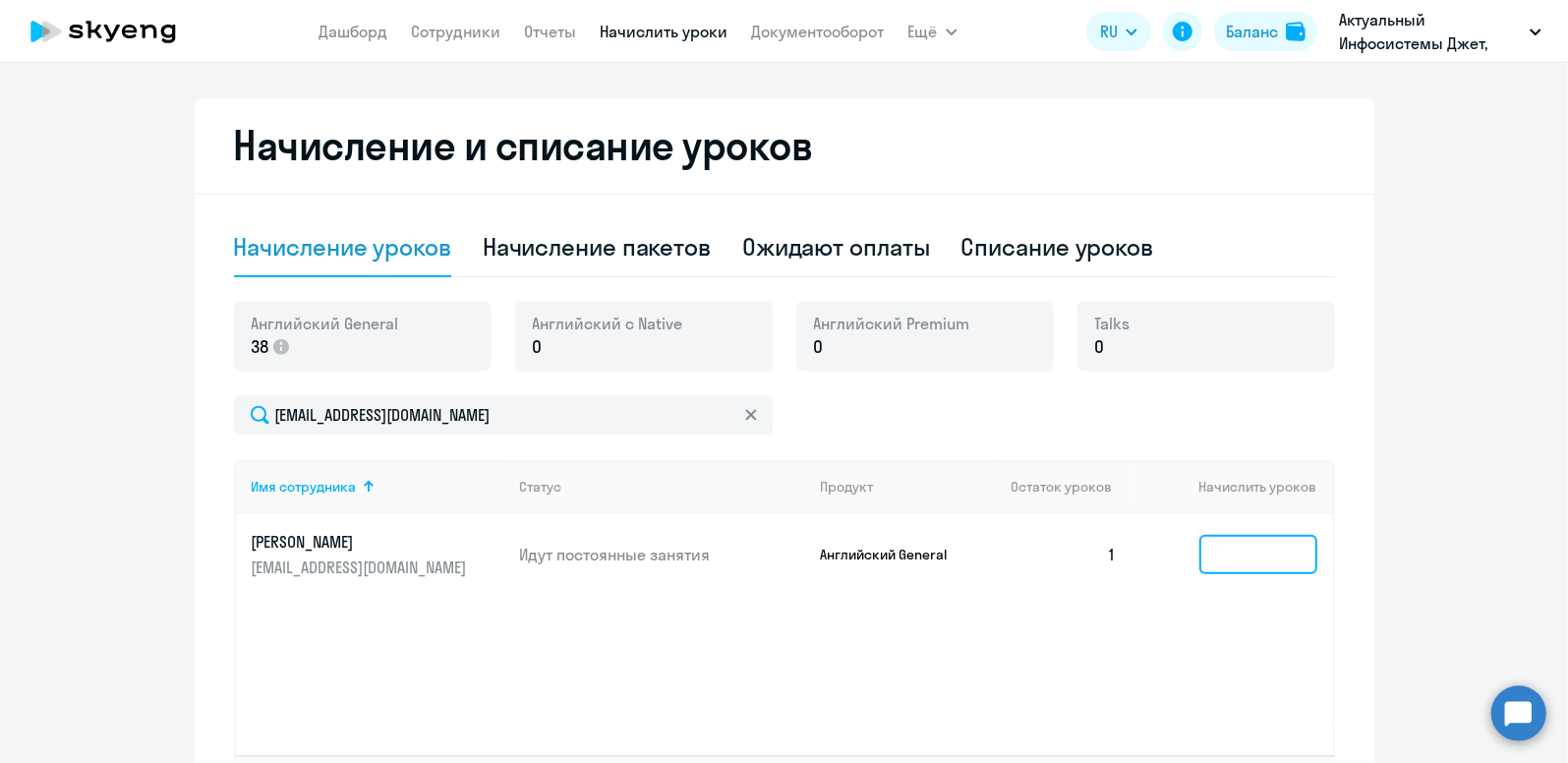
click at [1252, 541] on input at bounding box center [1257, 555] width 118 height 40
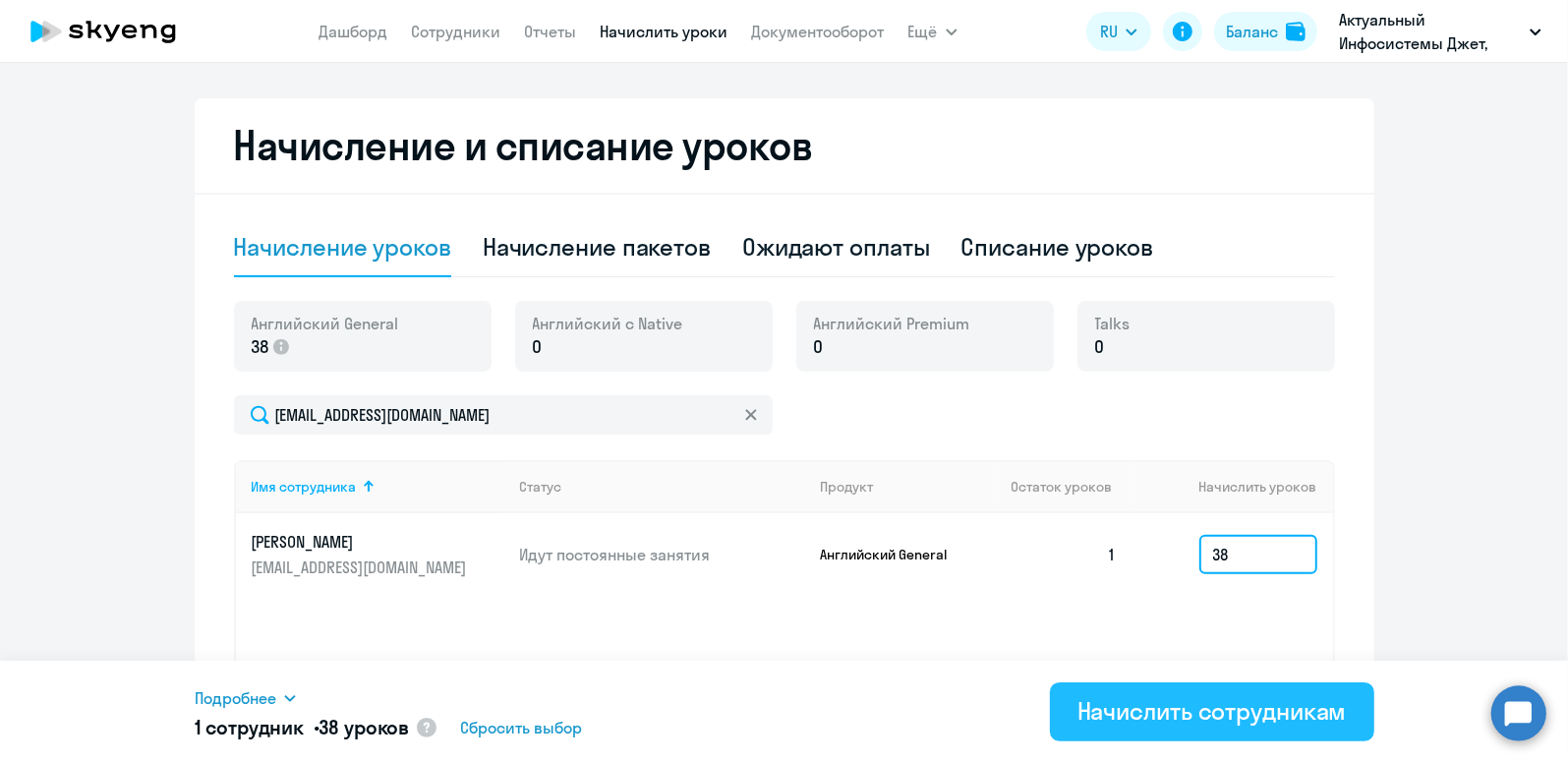
type input "38"
click at [1212, 725] on div "Начислить сотрудникам" at bounding box center [1211, 710] width 269 height 32
